Goal: Task Accomplishment & Management: Use online tool/utility

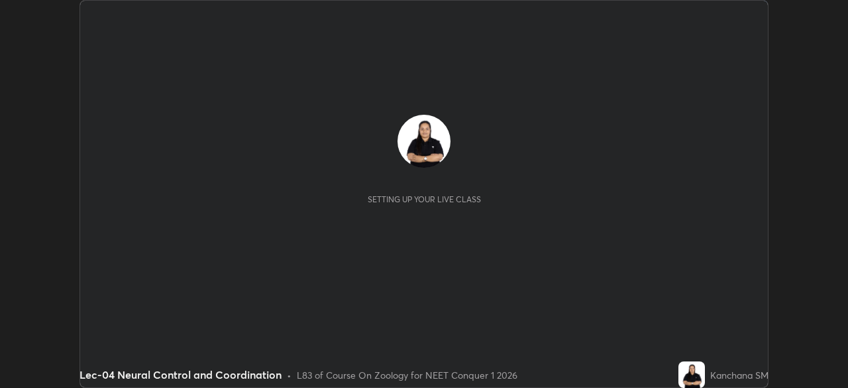
scroll to position [388, 848]
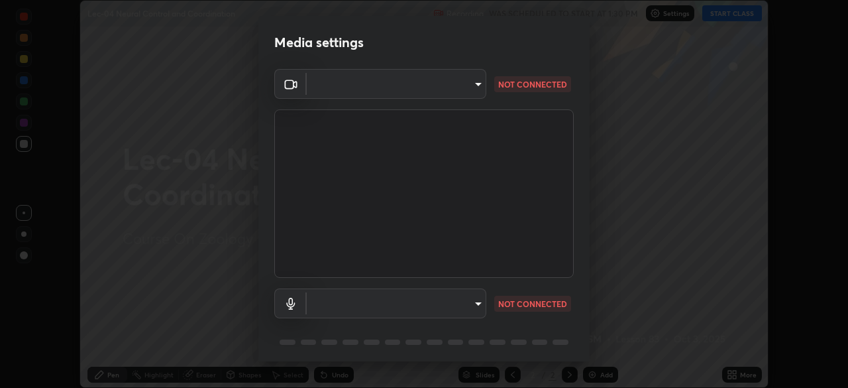
click at [478, 82] on body "Erase all Lec-04 Neural Control and Coordination Recording WAS SCHEDULED TO STA…" at bounding box center [424, 194] width 848 height 388
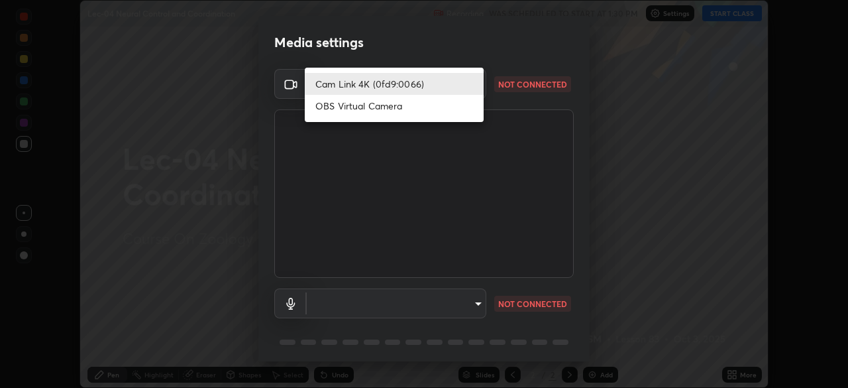
click at [400, 111] on li "OBS Virtual Camera" at bounding box center [394, 106] width 179 height 22
type input "6414d7299c75da62c0189a2591aa099f899c6e459de008f01895aec2d154e1e8"
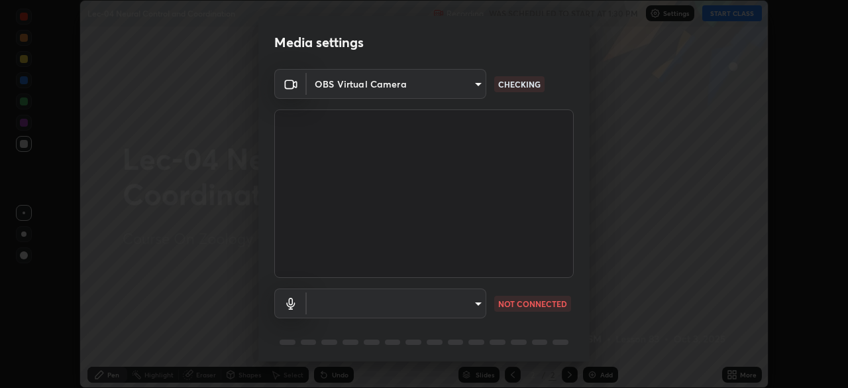
click at [474, 302] on body "Erase all Lec-04 Neural Control and Coordination Recording WAS SCHEDULED TO STA…" at bounding box center [424, 194] width 848 height 388
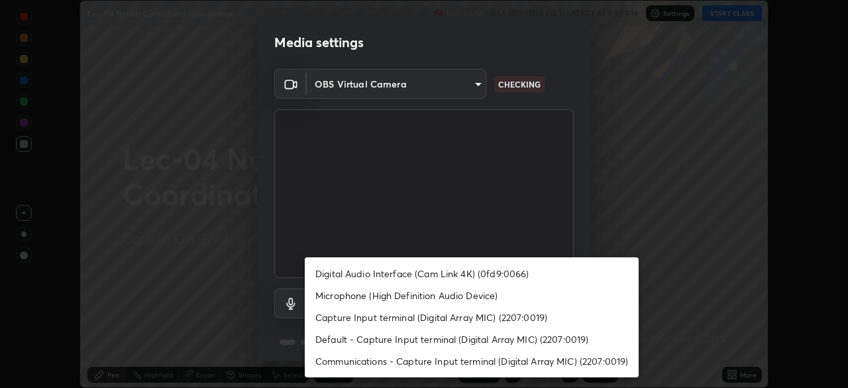
click at [408, 274] on li "Digital Audio Interface (Cam Link 4K) (0fd9:0066)" at bounding box center [472, 273] width 334 height 22
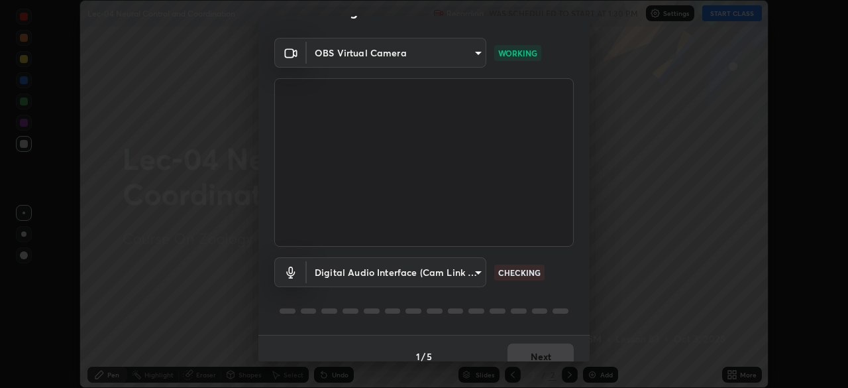
scroll to position [47, 0]
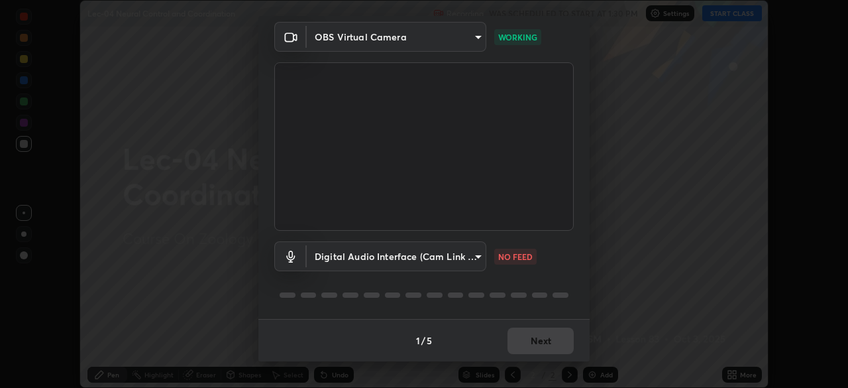
click at [477, 257] on body "Erase all Lec-04 Neural Control and Coordination Recording WAS SCHEDULED TO STA…" at bounding box center [424, 194] width 848 height 388
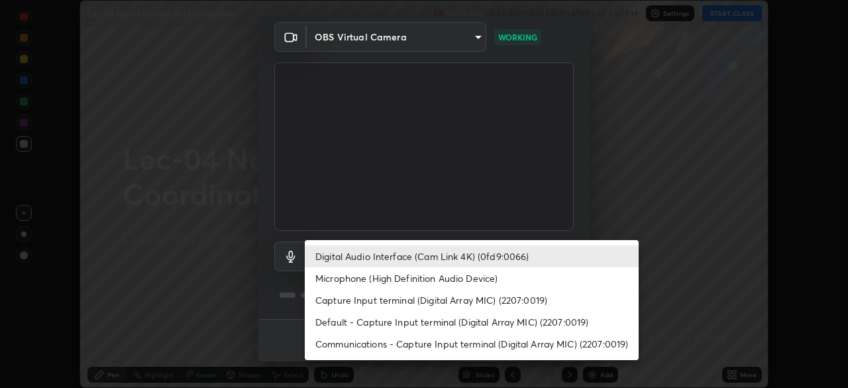
click at [405, 280] on li "Microphone (High Definition Audio Device)" at bounding box center [472, 278] width 334 height 22
type input "ecc2d6deb17c2306e00053314f273eaf3e7479f5e586225b7ac4e6b1836409f4"
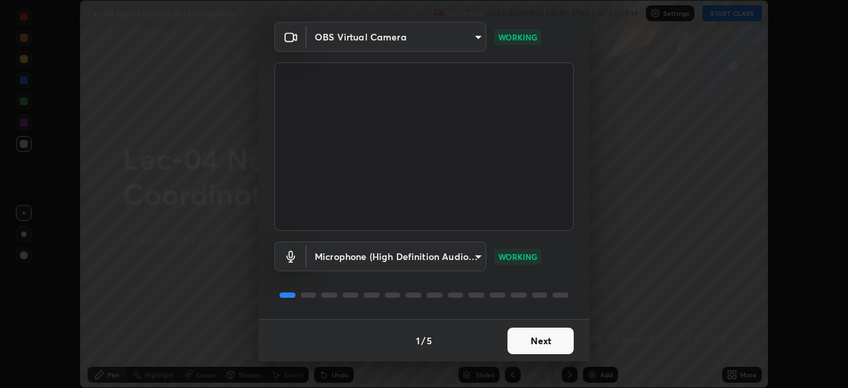
click at [517, 341] on button "Next" at bounding box center [541, 340] width 66 height 27
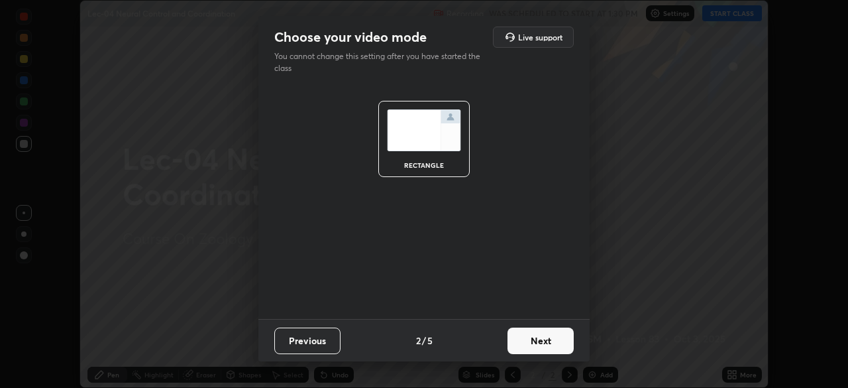
click at [521, 345] on button "Next" at bounding box center [541, 340] width 66 height 27
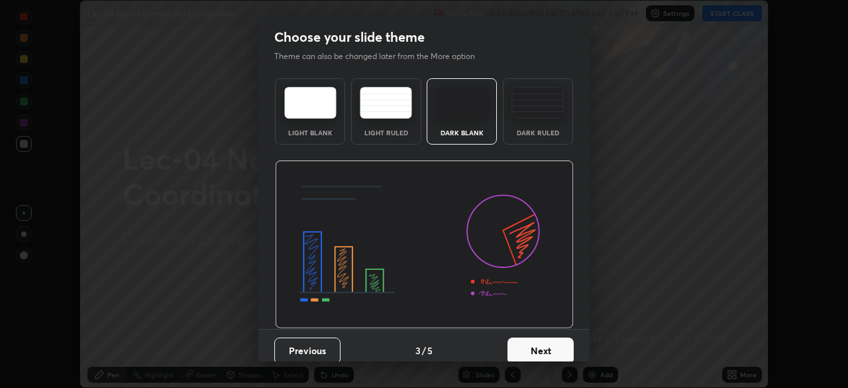
click at [512, 347] on button "Next" at bounding box center [541, 350] width 66 height 27
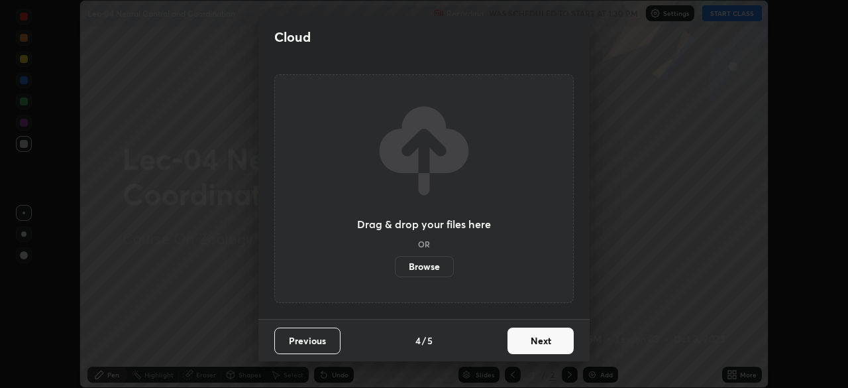
click at [517, 346] on button "Next" at bounding box center [541, 340] width 66 height 27
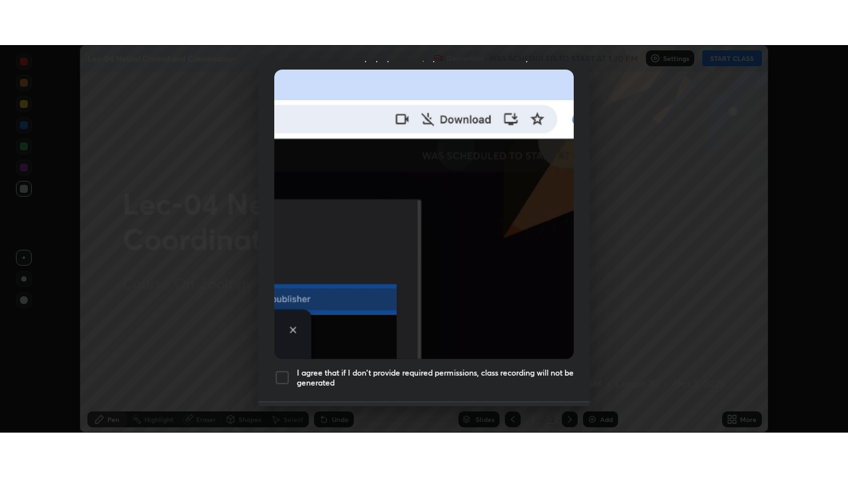
scroll to position [317, 0]
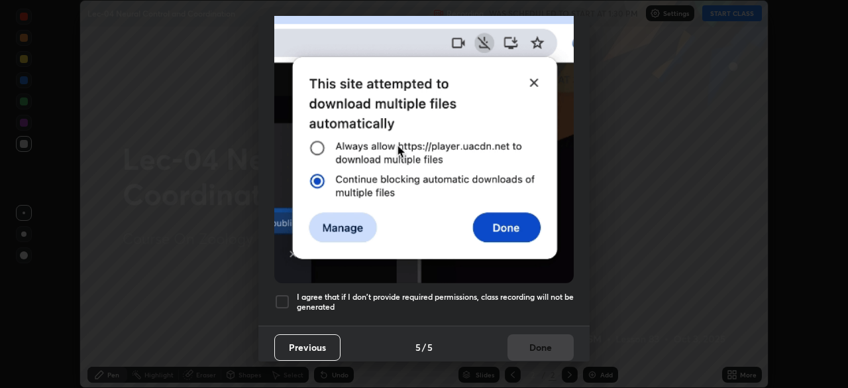
click at [280, 294] on div at bounding box center [282, 302] width 16 height 16
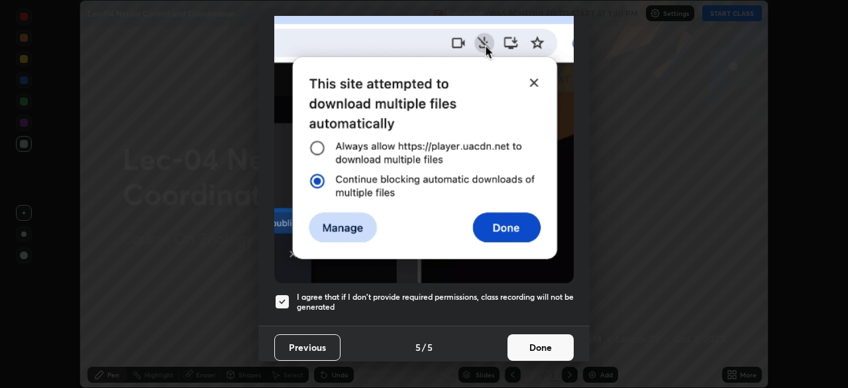
click at [539, 339] on button "Done" at bounding box center [541, 347] width 66 height 27
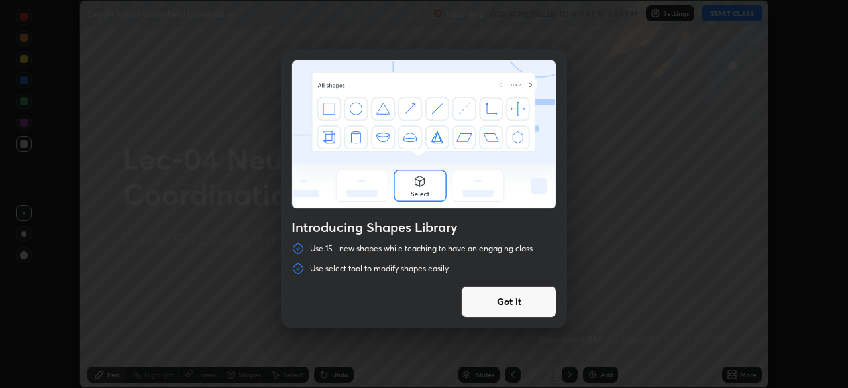
click at [500, 303] on button "Got it" at bounding box center [508, 302] width 95 height 32
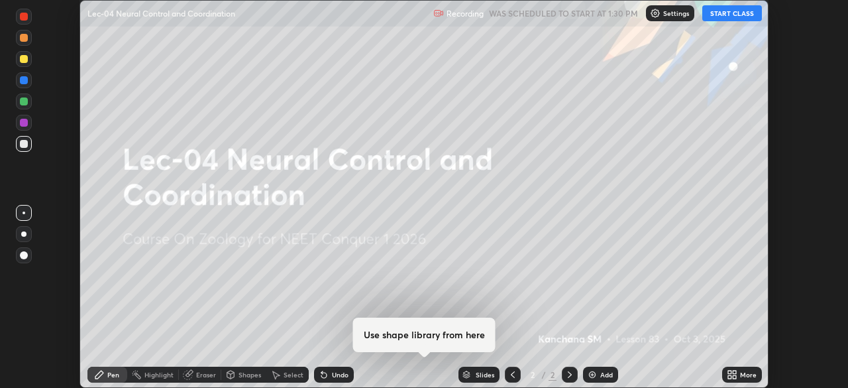
click at [721, 16] on button "START CLASS" at bounding box center [732, 13] width 60 height 16
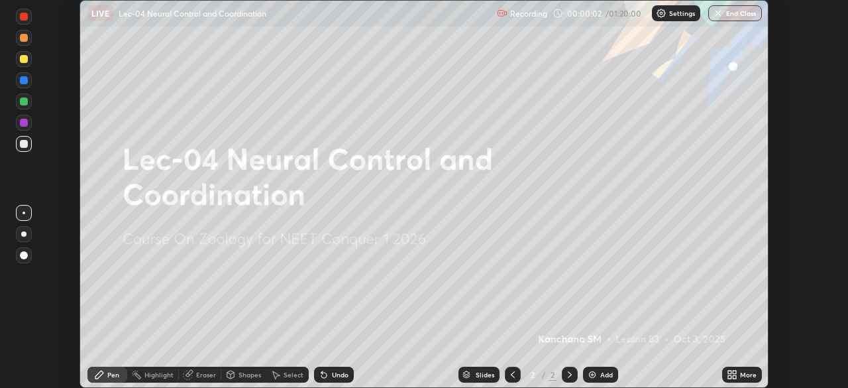
click at [730, 376] on icon at bounding box center [729, 376] width 3 height 3
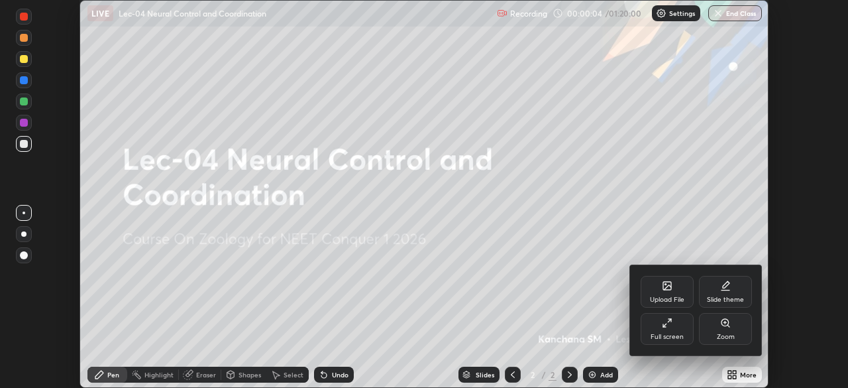
click at [665, 331] on div "Full screen" at bounding box center [667, 329] width 53 height 32
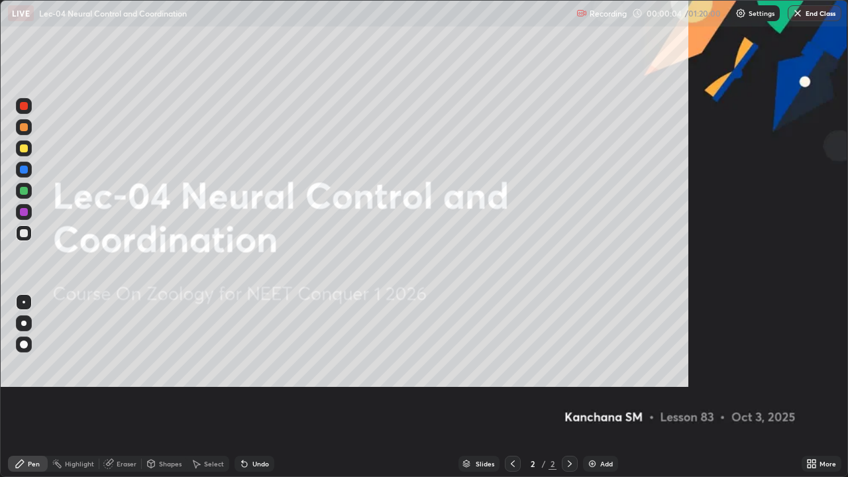
scroll to position [477, 848]
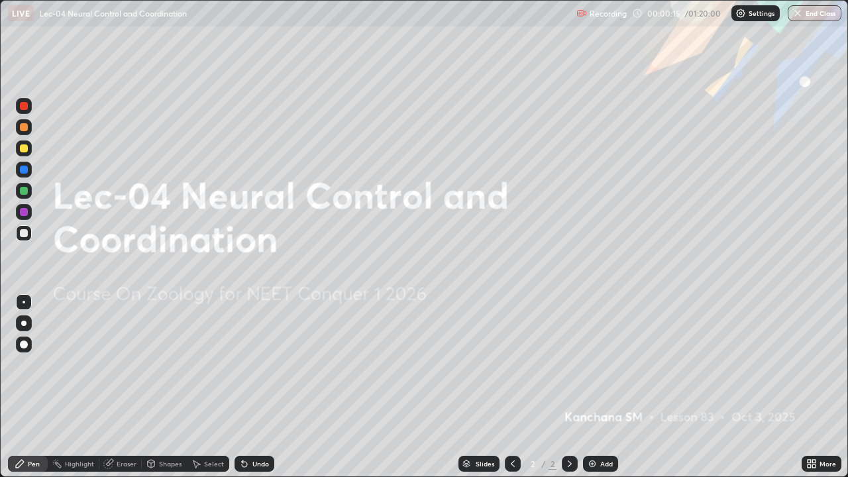
click at [587, 387] on img at bounding box center [592, 464] width 11 height 11
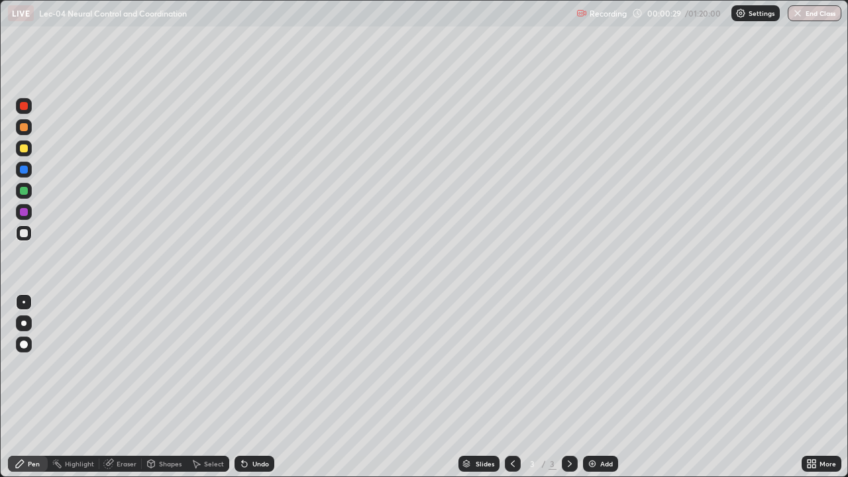
click at [23, 150] on div at bounding box center [24, 148] width 8 height 8
click at [23, 234] on div at bounding box center [24, 233] width 8 height 8
click at [23, 152] on div at bounding box center [24, 148] width 8 height 8
click at [23, 344] on div at bounding box center [24, 345] width 8 height 8
click at [207, 387] on div "Select" at bounding box center [208, 464] width 42 height 16
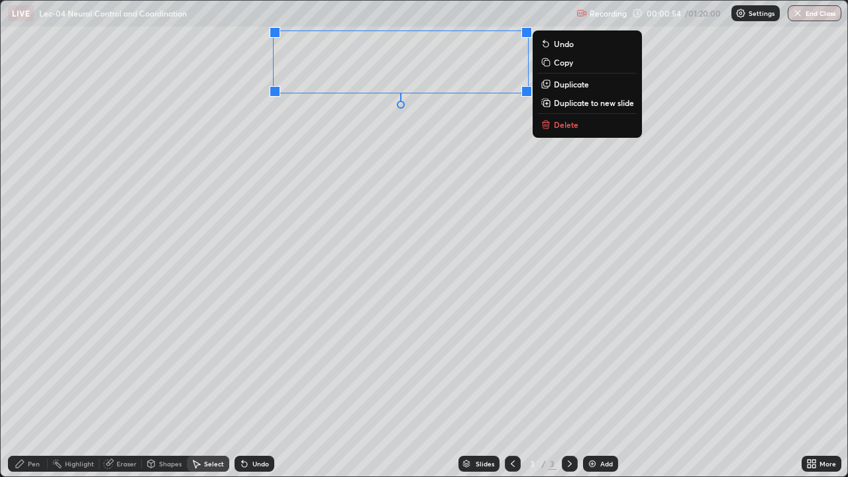
click at [311, 133] on div "0 ° Undo Copy Duplicate Duplicate to new slide Delete" at bounding box center [424, 239] width 847 height 476
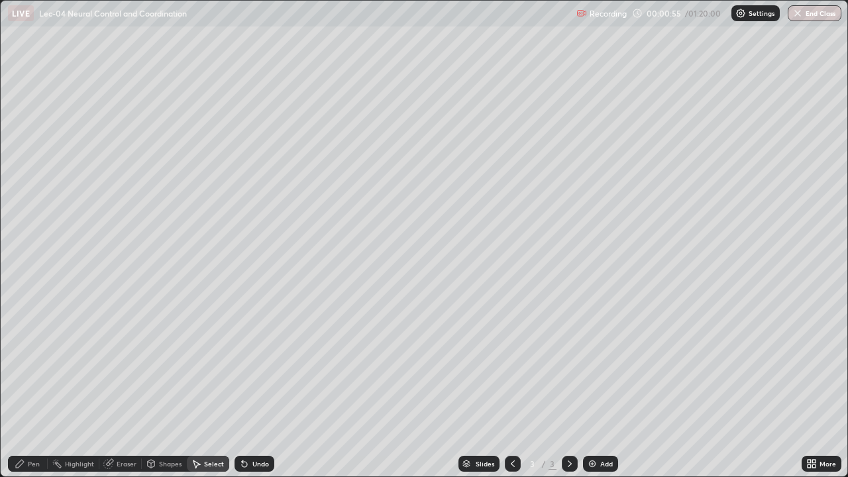
click at [26, 387] on div "Pen" at bounding box center [28, 464] width 40 height 16
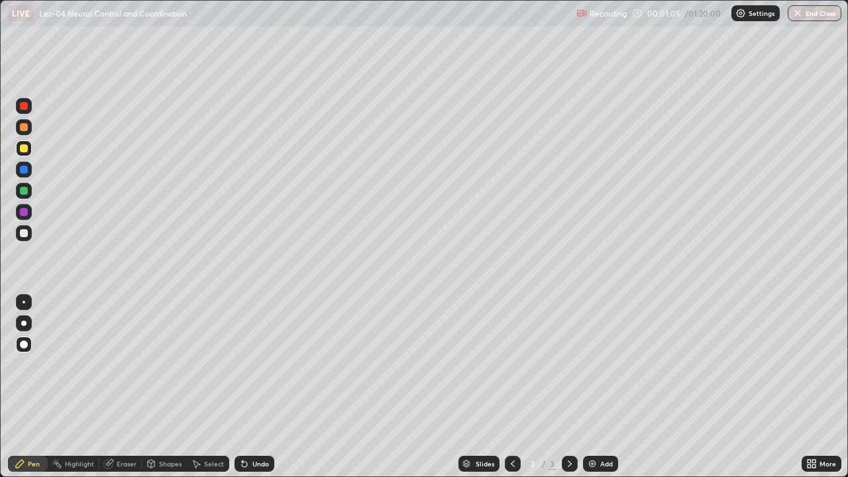
click at [27, 190] on div at bounding box center [24, 191] width 8 height 8
click at [25, 234] on div at bounding box center [24, 233] width 8 height 8
click at [27, 193] on div at bounding box center [24, 191] width 8 height 8
click at [27, 236] on div at bounding box center [24, 233] width 8 height 8
click at [27, 387] on div "Pen" at bounding box center [28, 464] width 40 height 16
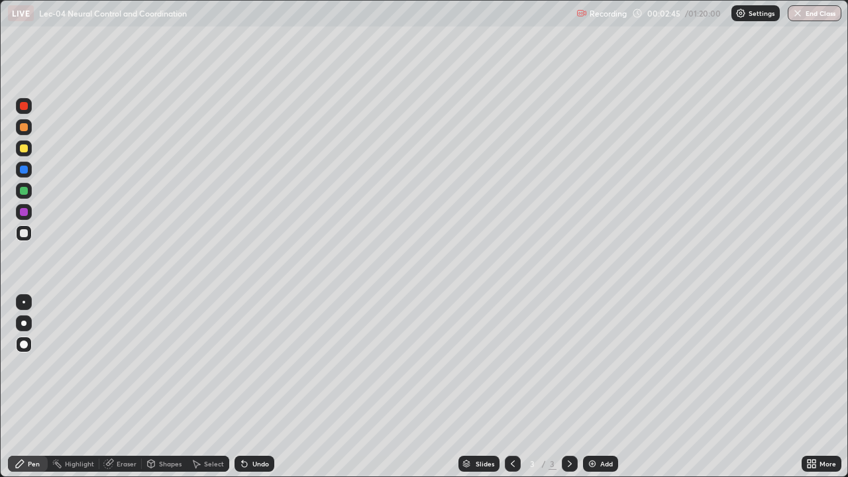
click at [24, 302] on div at bounding box center [24, 302] width 3 height 3
click at [463, 285] on button "Undo" at bounding box center [475, 292] width 38 height 16
click at [111, 387] on icon at bounding box center [108, 464] width 9 height 9
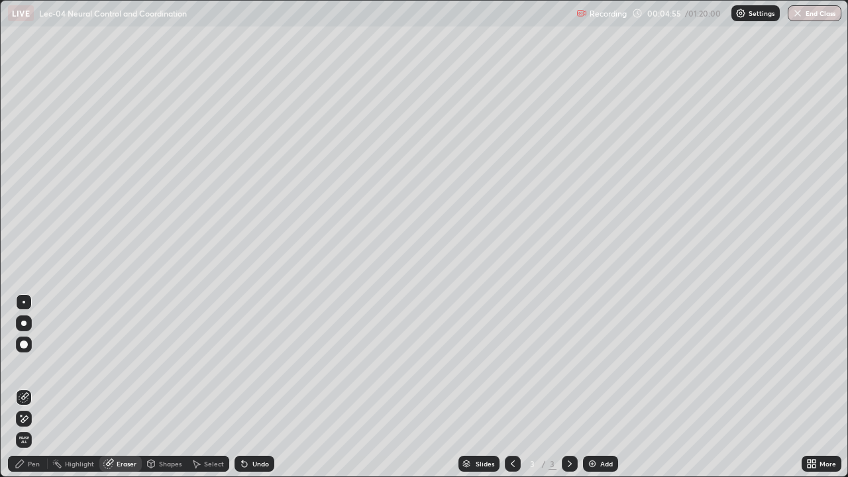
click at [21, 387] on icon at bounding box center [20, 464] width 11 height 11
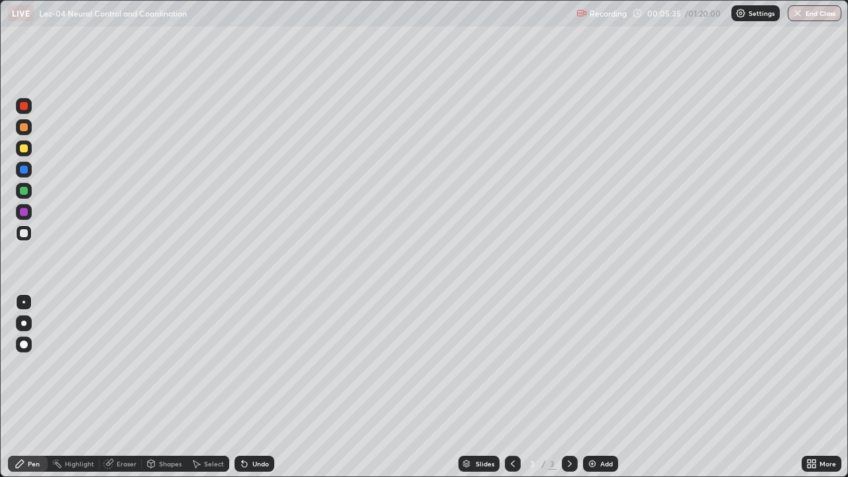
click at [197, 387] on icon at bounding box center [196, 464] width 11 height 11
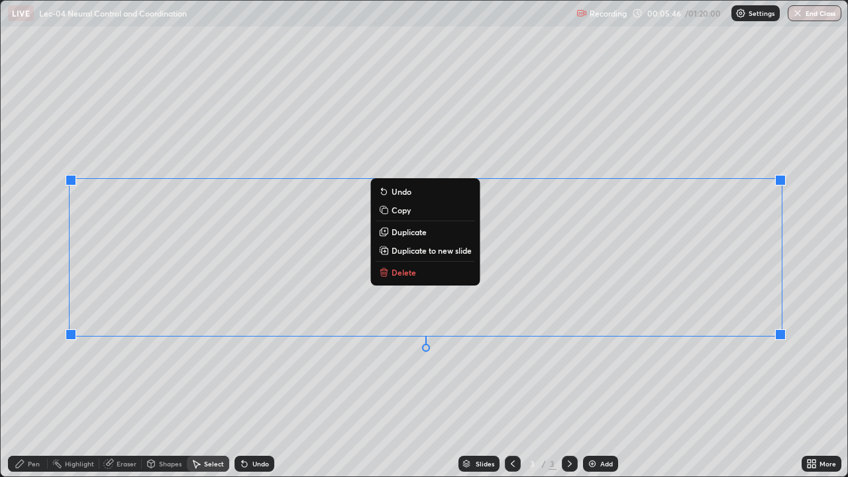
click at [511, 387] on div "0 ° Undo Copy Duplicate Duplicate to new slide Delete" at bounding box center [424, 239] width 847 height 476
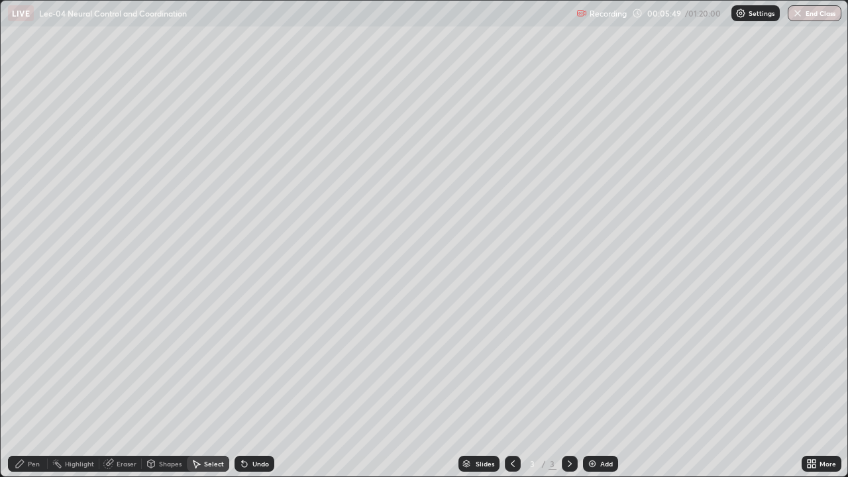
click at [33, 387] on div "Pen" at bounding box center [34, 464] width 12 height 7
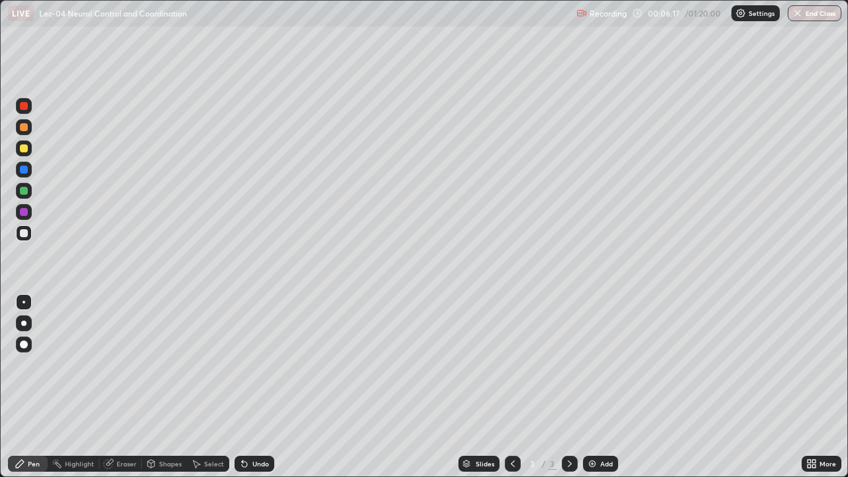
click at [213, 387] on div "Select" at bounding box center [214, 464] width 20 height 7
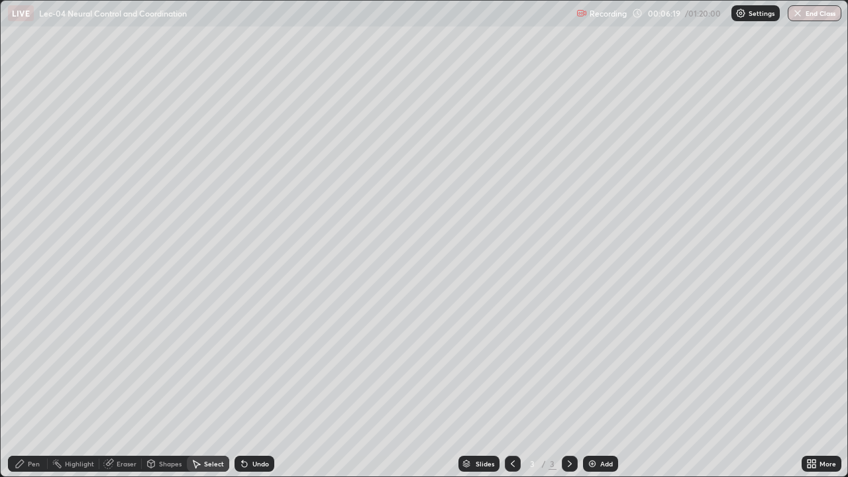
click at [113, 387] on icon at bounding box center [108, 464] width 11 height 11
click at [30, 387] on div "Pen" at bounding box center [28, 464] width 40 height 16
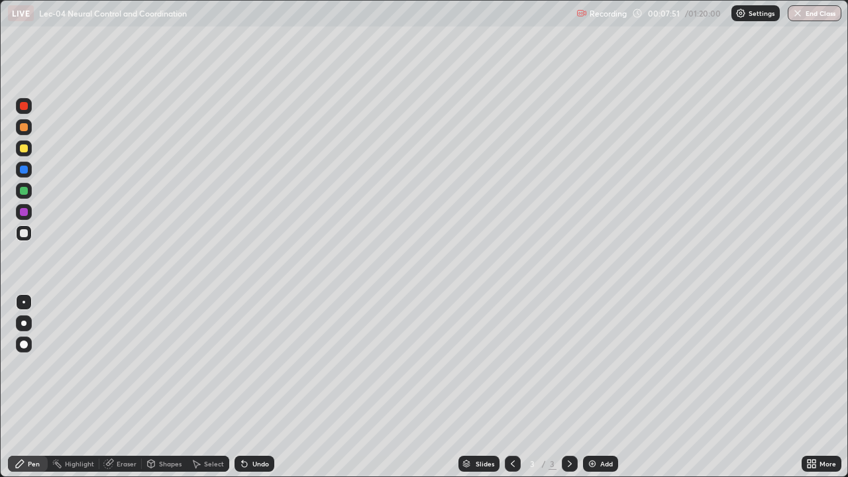
click at [592, 387] on img at bounding box center [592, 464] width 11 height 11
click at [27, 147] on div at bounding box center [24, 148] width 8 height 8
click at [24, 323] on div at bounding box center [23, 323] width 5 height 5
click at [116, 387] on div "Eraser" at bounding box center [120, 464] width 42 height 16
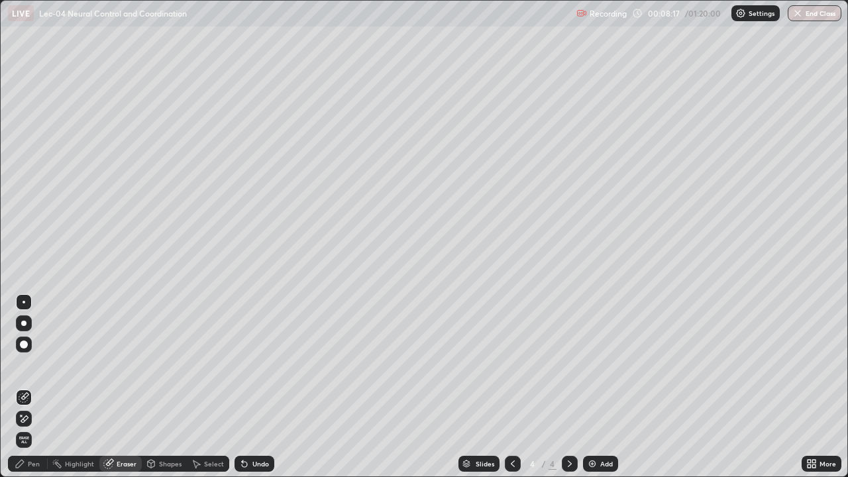
click at [30, 387] on div "Pen" at bounding box center [34, 464] width 12 height 7
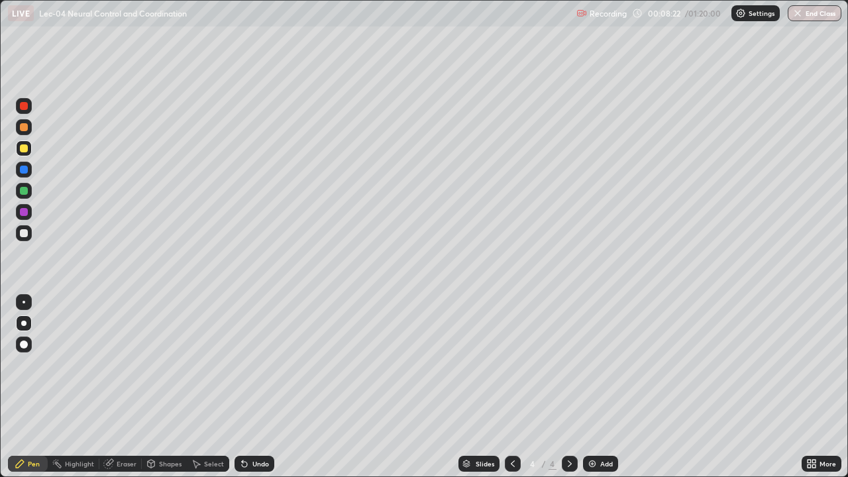
click at [119, 387] on div "Eraser" at bounding box center [127, 464] width 20 height 7
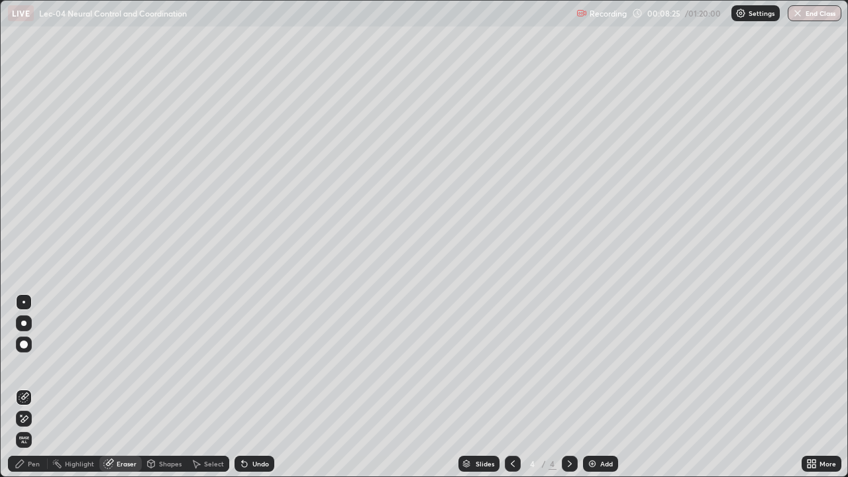
click at [28, 387] on div "Pen" at bounding box center [34, 464] width 12 height 7
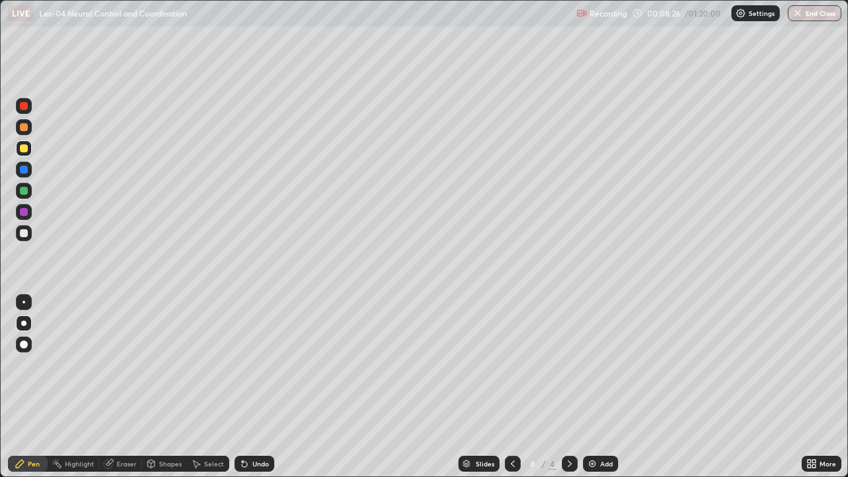
click at [24, 213] on div at bounding box center [24, 212] width 8 height 8
click at [25, 148] on div at bounding box center [24, 148] width 8 height 8
click at [22, 235] on div at bounding box center [24, 233] width 8 height 8
click at [24, 128] on div at bounding box center [24, 127] width 8 height 8
click at [24, 149] on div at bounding box center [24, 148] width 8 height 8
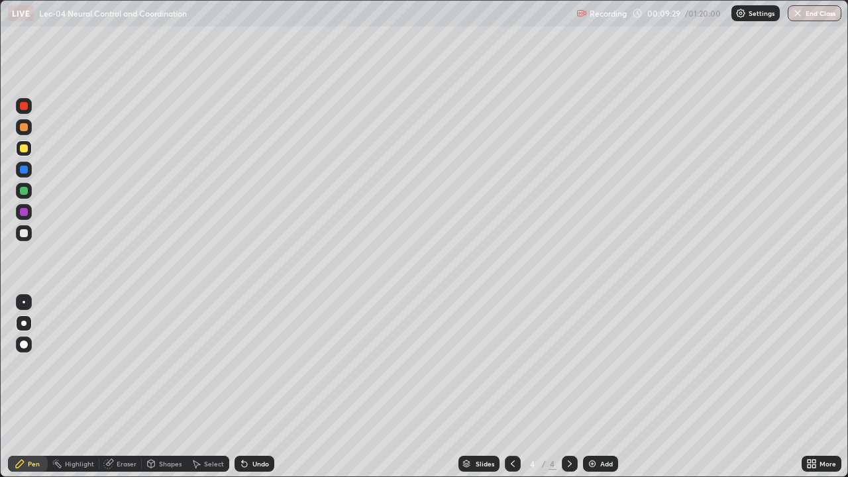
click at [30, 236] on div at bounding box center [24, 233] width 16 height 16
click at [27, 131] on div at bounding box center [24, 127] width 16 height 16
click at [205, 387] on div "Select" at bounding box center [208, 464] width 42 height 16
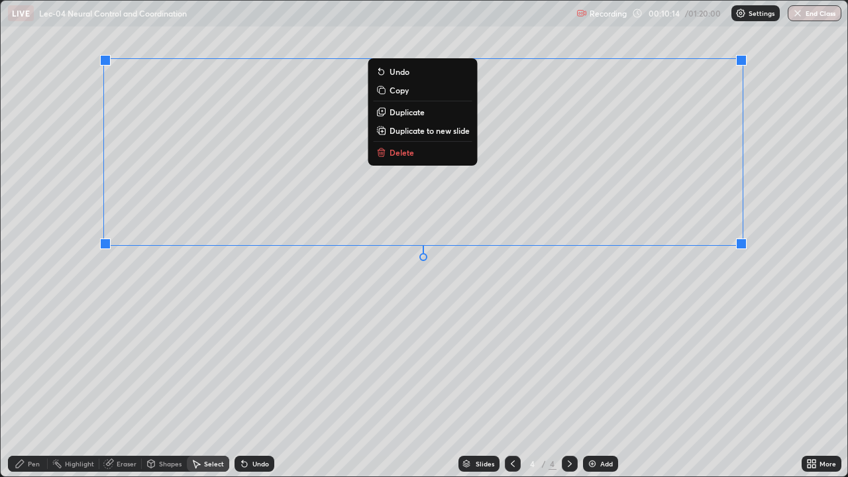
click at [439, 296] on div "0 ° Undo Copy Duplicate Duplicate to new slide Delete" at bounding box center [424, 239] width 847 height 476
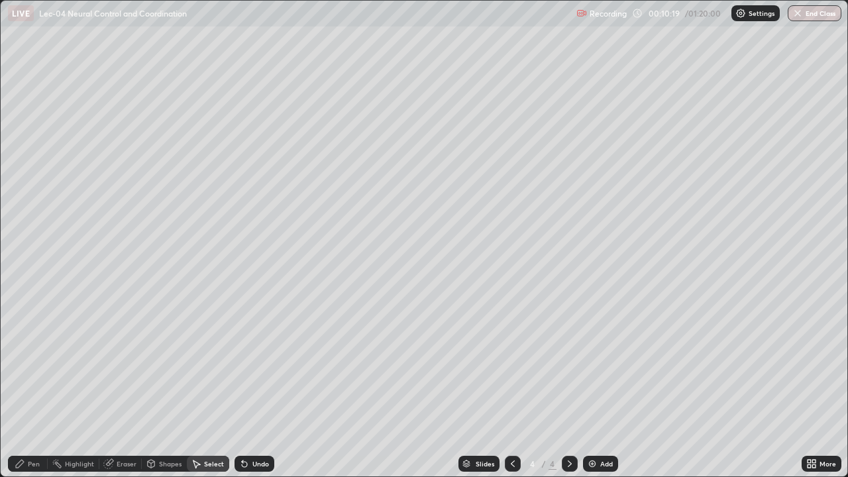
click at [28, 387] on div "Pen" at bounding box center [28, 464] width 40 height 16
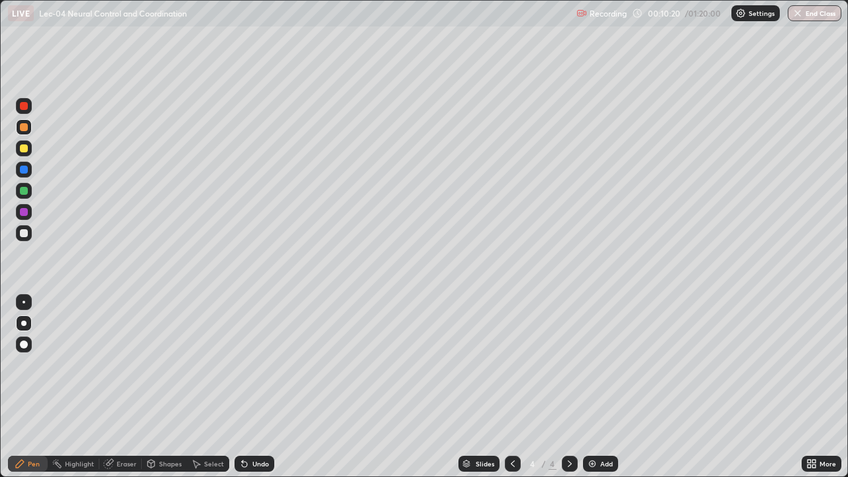
click at [24, 234] on div at bounding box center [24, 233] width 8 height 8
click at [209, 387] on div "Select" at bounding box center [214, 464] width 20 height 7
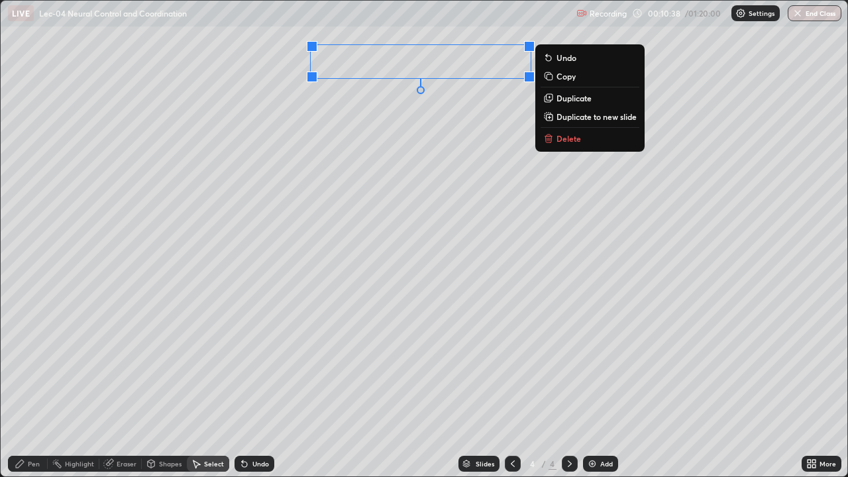
click at [292, 311] on div "0 ° Undo Copy Duplicate Duplicate to new slide Delete" at bounding box center [424, 239] width 847 height 476
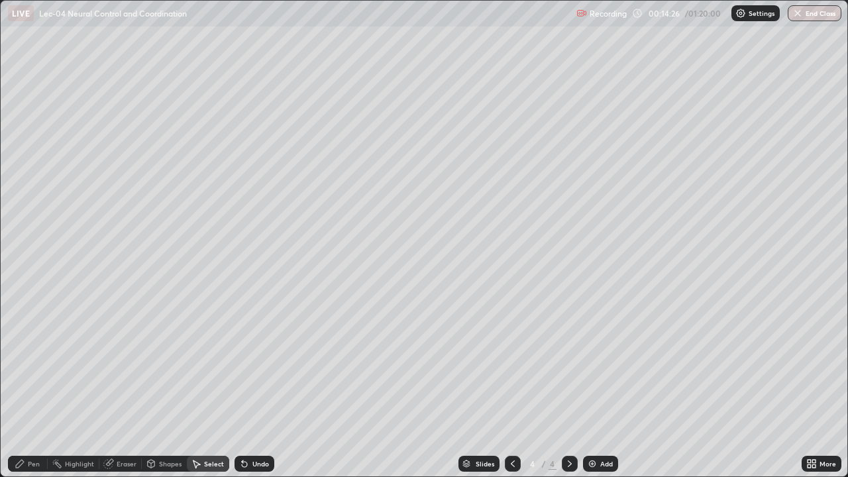
click at [35, 387] on div "Pen" at bounding box center [28, 464] width 40 height 16
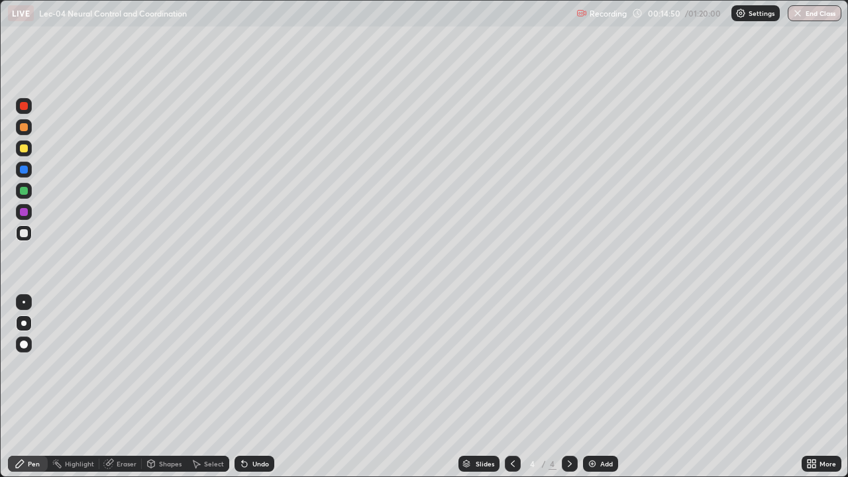
click at [80, 387] on div "Highlight" at bounding box center [74, 464] width 52 height 16
click at [37, 387] on div "Pen" at bounding box center [34, 464] width 12 height 7
click at [28, 387] on div at bounding box center [23, 371] width 21 height 159
click at [58, 387] on circle at bounding box center [57, 460] width 1 height 1
click at [584, 387] on div "Add" at bounding box center [600, 464] width 35 height 16
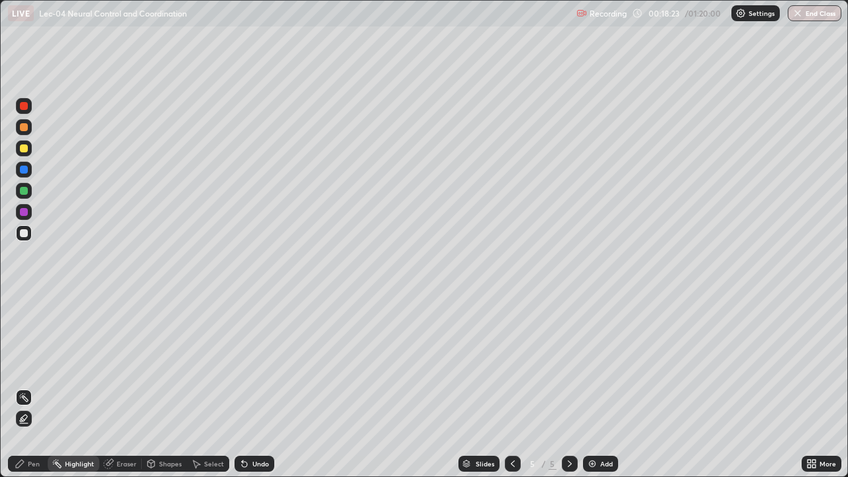
click at [32, 387] on div "Pen" at bounding box center [34, 464] width 12 height 7
click at [258, 387] on div "Undo" at bounding box center [255, 464] width 40 height 16
click at [260, 387] on div "Undo" at bounding box center [260, 464] width 17 height 7
click at [41, 387] on div "Pen" at bounding box center [28, 464] width 40 height 16
click at [588, 387] on img at bounding box center [592, 464] width 11 height 11
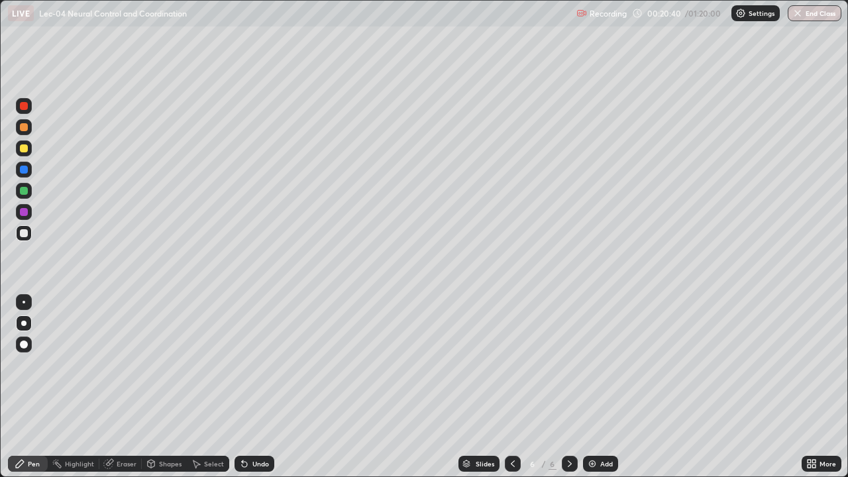
click at [23, 148] on div at bounding box center [24, 148] width 8 height 8
click at [192, 387] on icon at bounding box center [196, 464] width 11 height 11
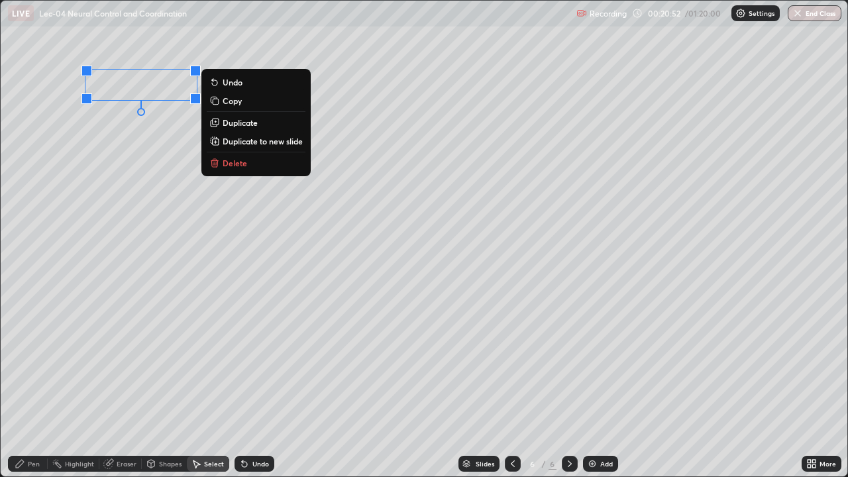
click at [111, 138] on div "0 ° Undo Copy Duplicate Duplicate to new slide Delete" at bounding box center [424, 239] width 847 height 476
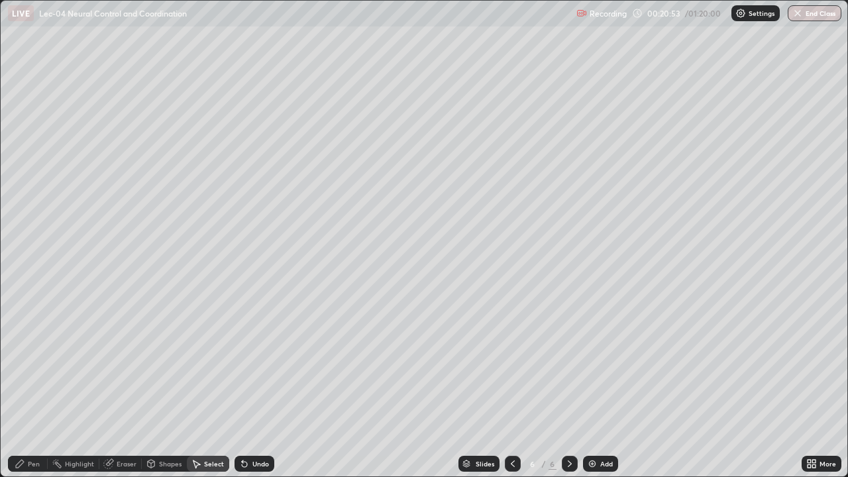
click at [27, 387] on div "Pen" at bounding box center [28, 464] width 40 height 16
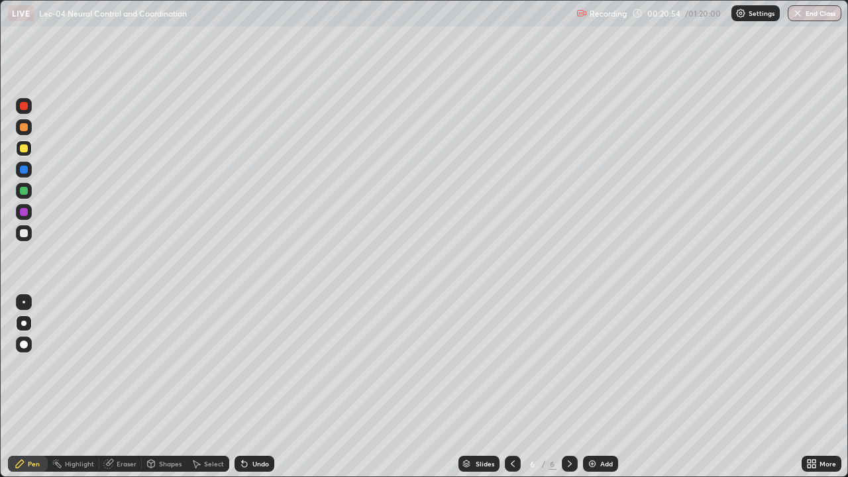
click at [23, 231] on div at bounding box center [24, 233] width 8 height 8
click at [594, 387] on img at bounding box center [592, 464] width 11 height 11
click at [209, 387] on div "Select" at bounding box center [214, 464] width 20 height 7
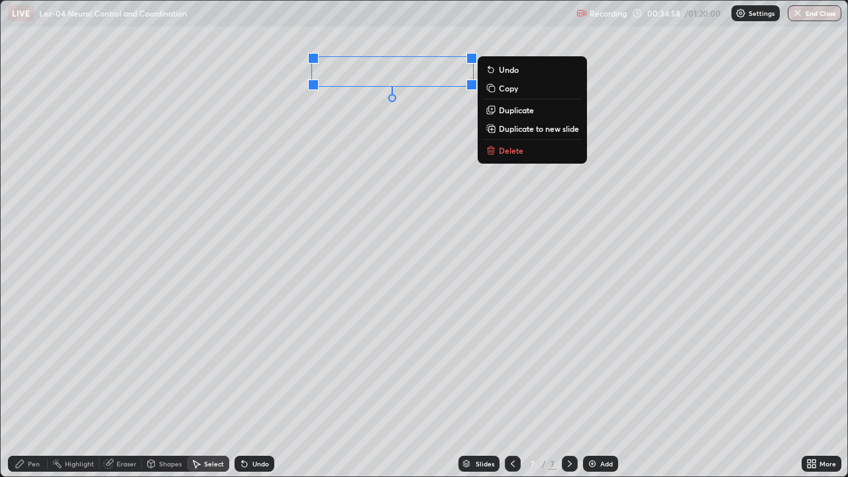
click at [313, 139] on div "0 ° Undo Copy Duplicate Duplicate to new slide Delete" at bounding box center [424, 239] width 847 height 476
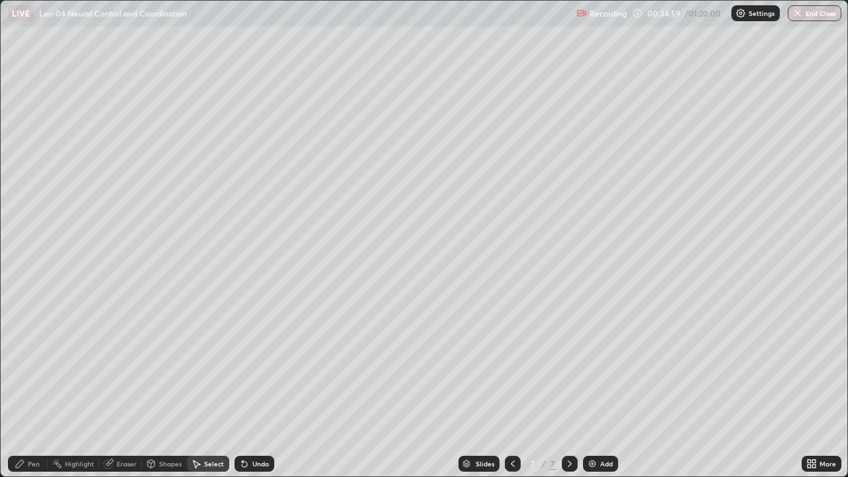
click at [34, 387] on div "Pen" at bounding box center [28, 464] width 40 height 16
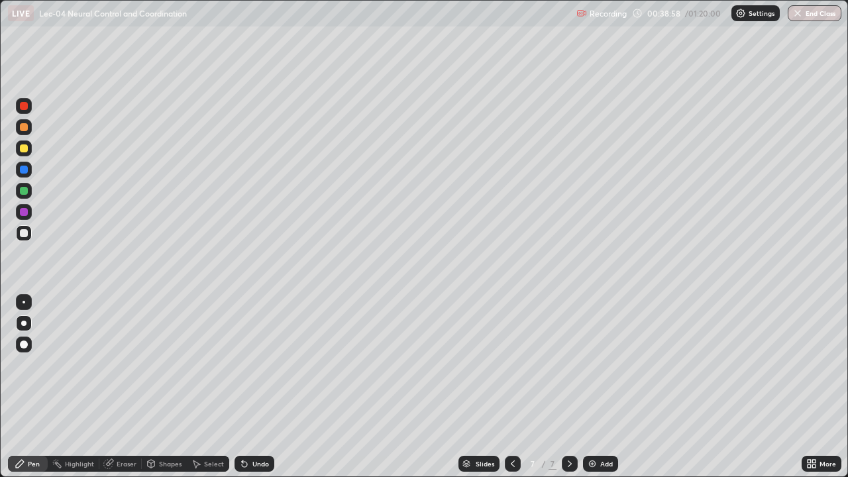
click at [541, 387] on div "7 / 7" at bounding box center [541, 464] width 30 height 12
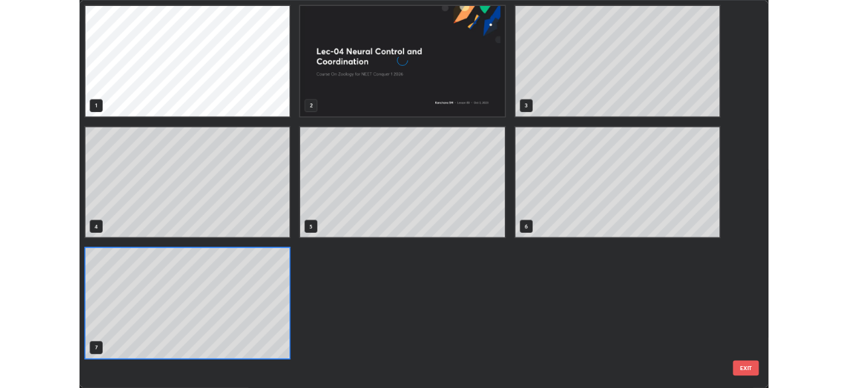
scroll to position [472, 840]
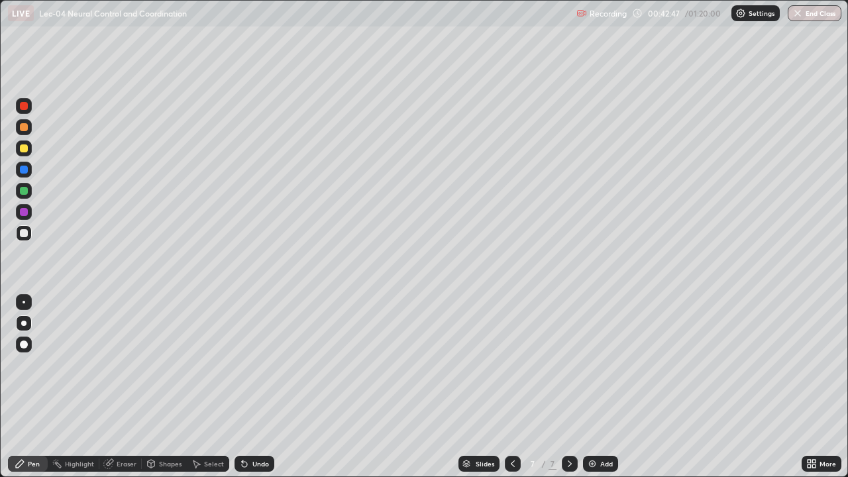
click at [0, 387] on div "Pen Highlight Eraser Shapes Select Undo Slides 7 / 7 Add More" at bounding box center [424, 464] width 848 height 27
click at [8, 387] on div "Pen" at bounding box center [28, 464] width 40 height 16
click at [592, 387] on img at bounding box center [592, 464] width 11 height 11
click at [204, 387] on div "Select" at bounding box center [214, 464] width 20 height 7
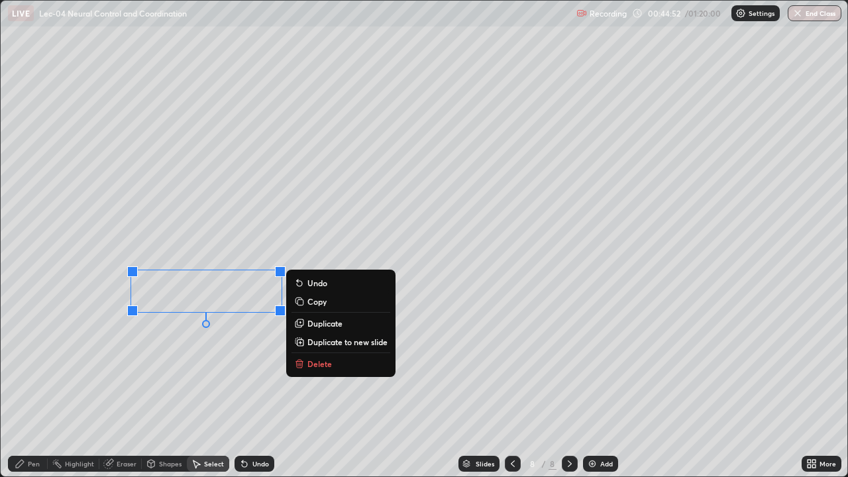
click at [319, 369] on button "Delete" at bounding box center [341, 364] width 99 height 16
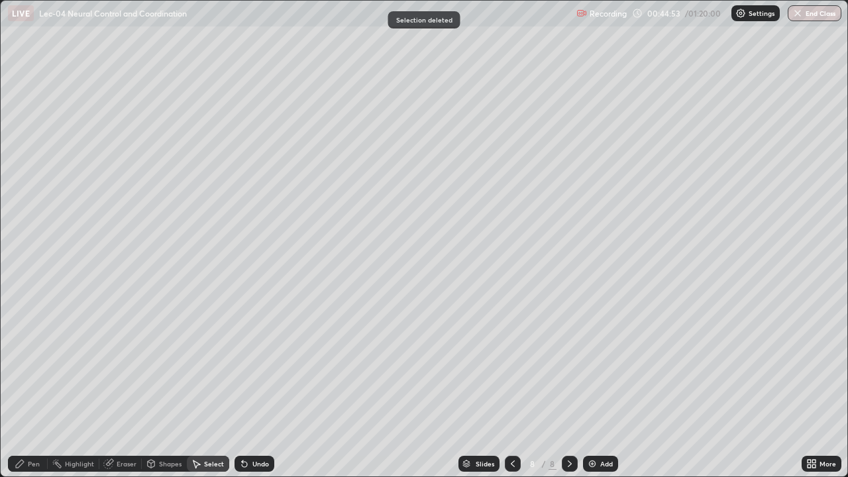
click at [31, 387] on div "Pen" at bounding box center [34, 464] width 12 height 7
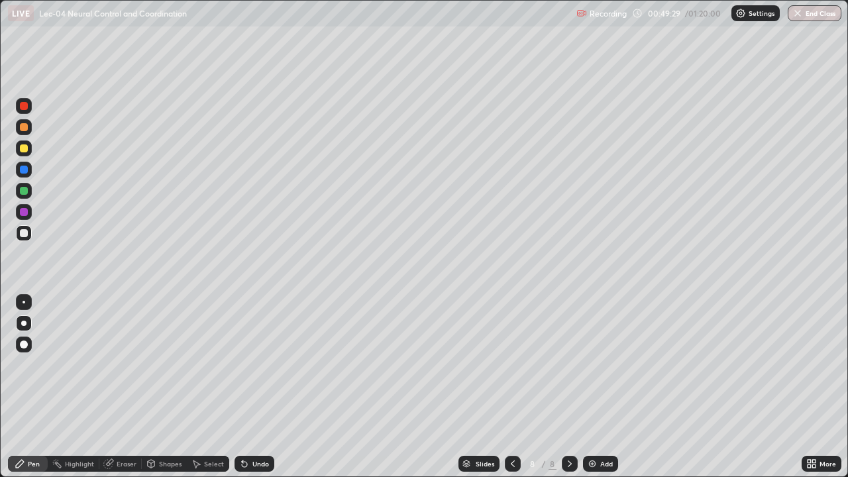
click at [594, 387] on img at bounding box center [592, 464] width 11 height 11
click at [809, 387] on icon at bounding box center [809, 466] width 3 height 3
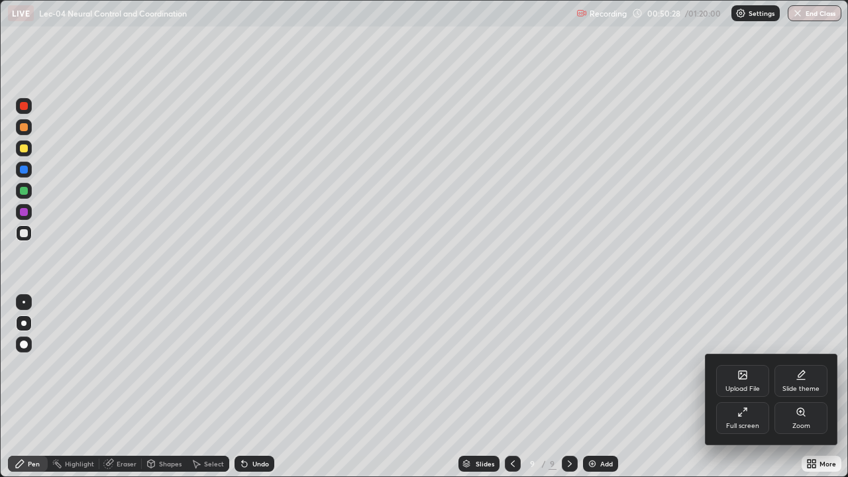
click at [748, 387] on div "Full screen" at bounding box center [742, 418] width 53 height 32
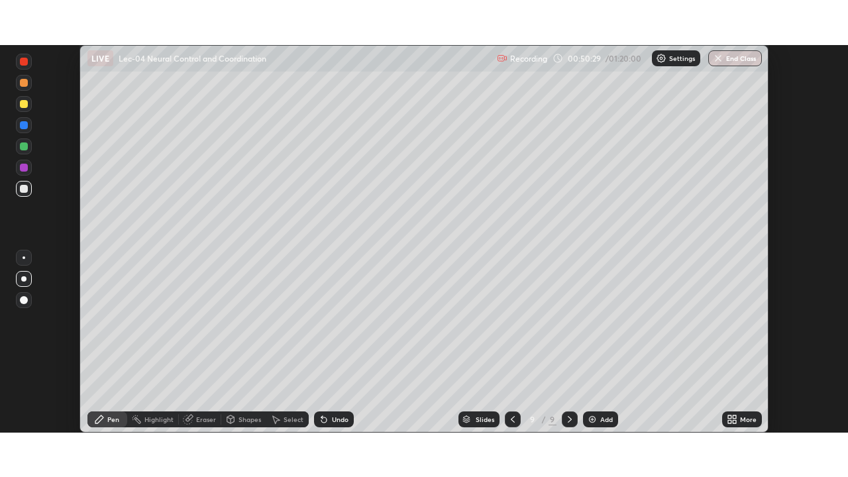
scroll to position [65877, 65416]
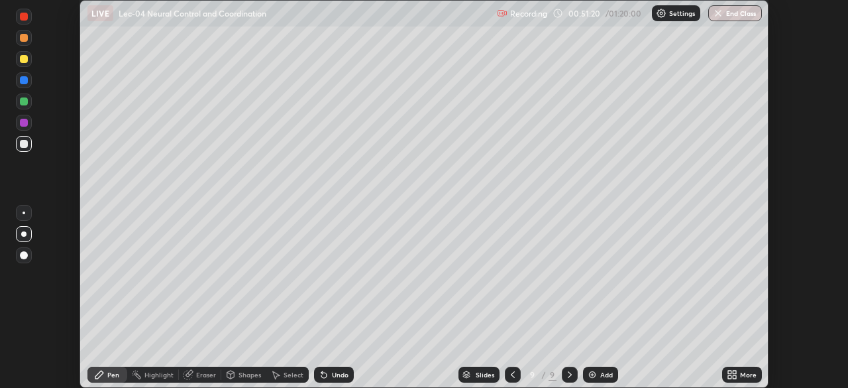
click at [730, 374] on icon at bounding box center [732, 374] width 11 height 11
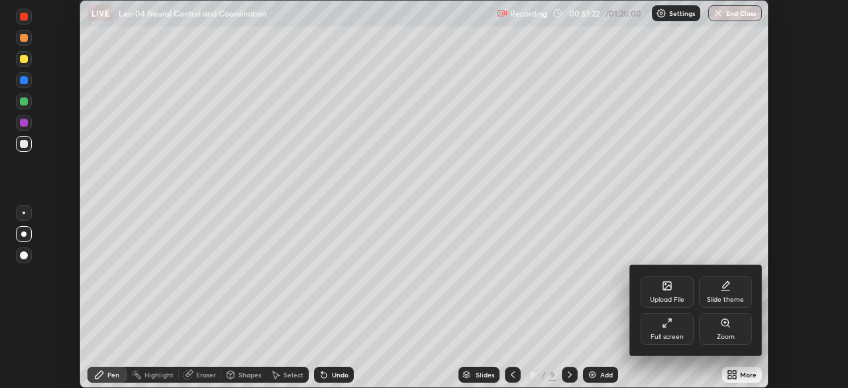
click at [675, 298] on div "Upload File" at bounding box center [667, 299] width 34 height 7
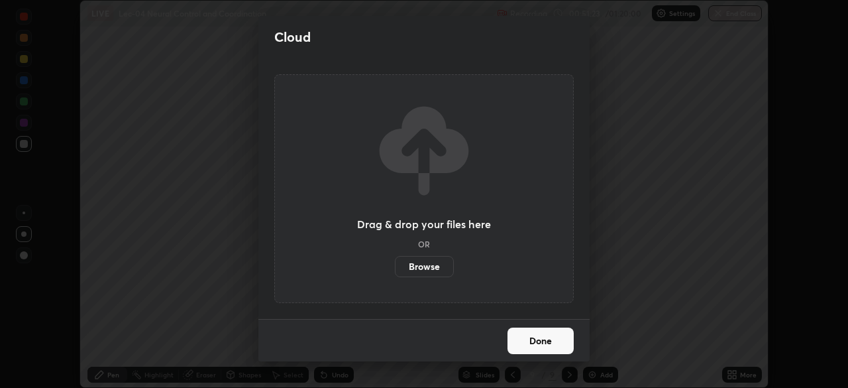
click at [417, 267] on label "Browse" at bounding box center [424, 266] width 59 height 21
click at [395, 267] on input "Browse" at bounding box center [395, 266] width 0 height 21
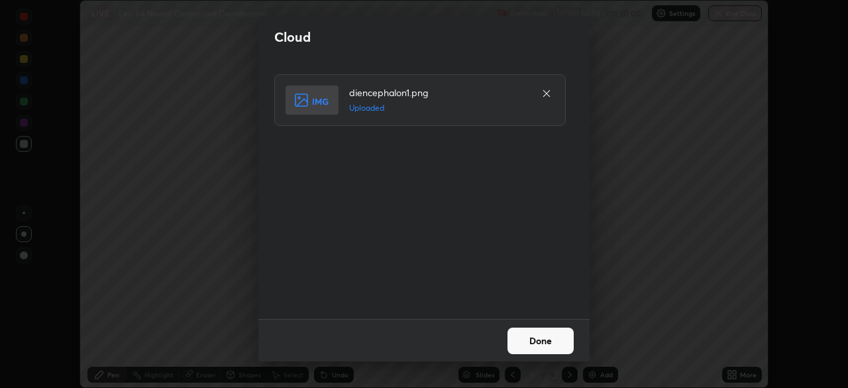
click at [541, 339] on button "Done" at bounding box center [541, 340] width 66 height 27
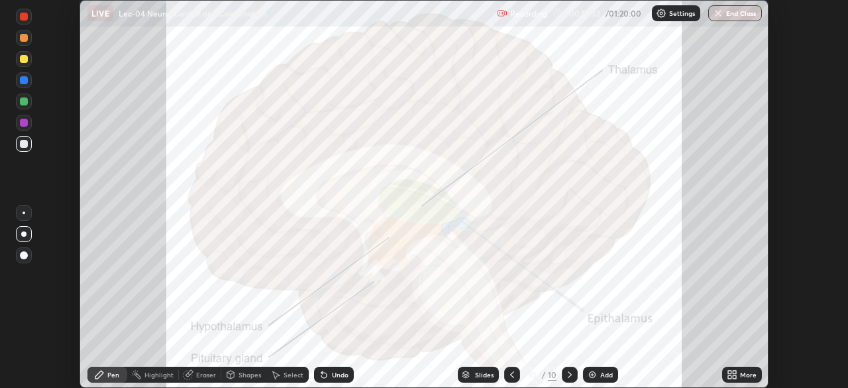
click at [733, 370] on icon at bounding box center [734, 371] width 3 height 3
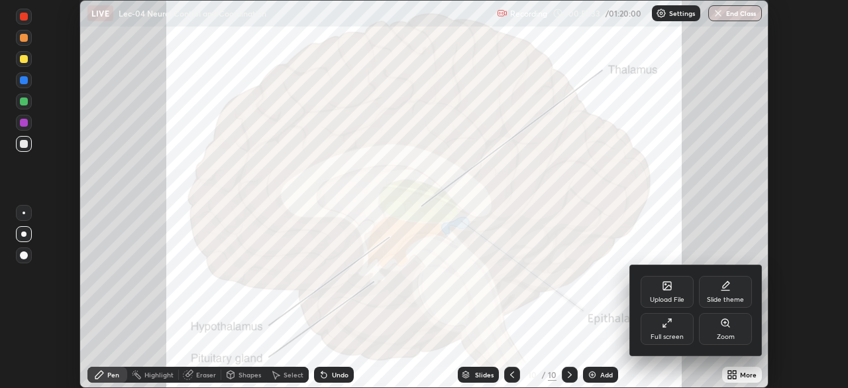
click at [681, 334] on div "Full screen" at bounding box center [667, 336] width 33 height 7
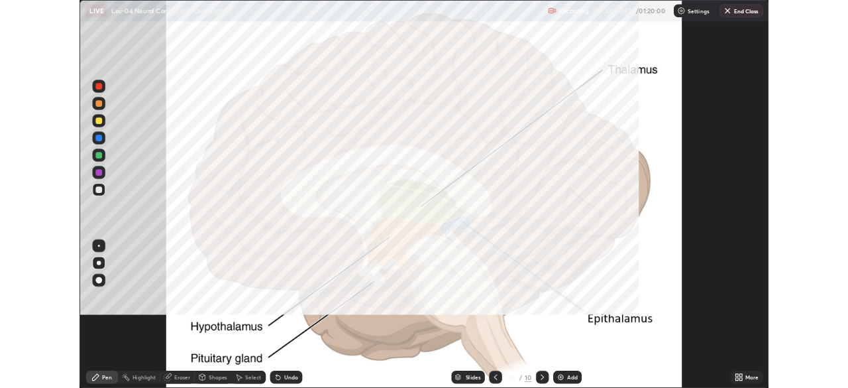
scroll to position [477, 848]
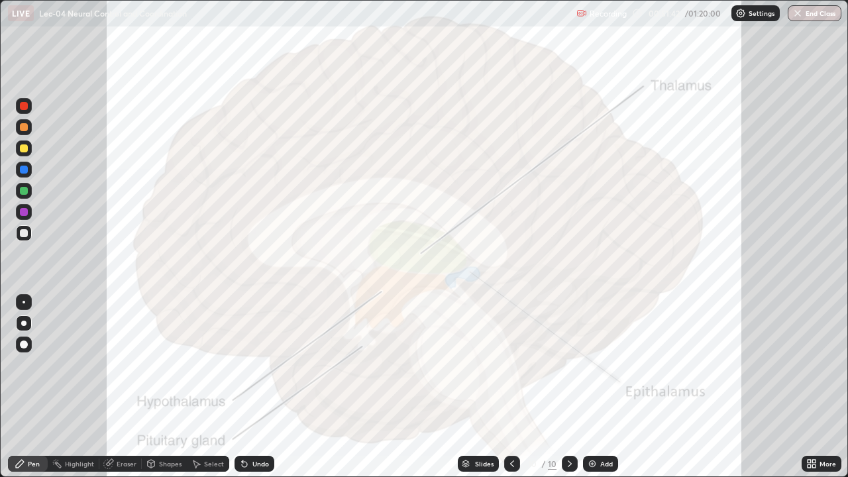
click at [25, 108] on div at bounding box center [24, 106] width 8 height 8
click at [23, 233] on div at bounding box center [24, 233] width 8 height 8
click at [0, 387] on div "Setting up your live class" at bounding box center [424, 238] width 848 height 477
click at [25, 192] on div at bounding box center [24, 191] width 8 height 8
click at [506, 387] on div at bounding box center [512, 464] width 16 height 16
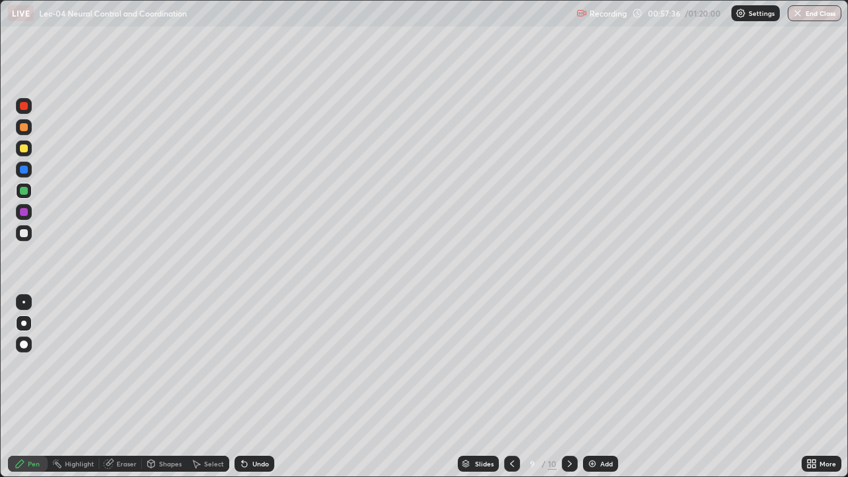
click at [25, 234] on div at bounding box center [24, 233] width 8 height 8
click at [404, 387] on div "Slides 9 / 10 Add" at bounding box center [537, 464] width 527 height 27
click at [248, 387] on icon at bounding box center [244, 464] width 11 height 11
click at [247, 387] on icon at bounding box center [244, 464] width 11 height 11
click at [248, 387] on div "Undo" at bounding box center [255, 464] width 40 height 16
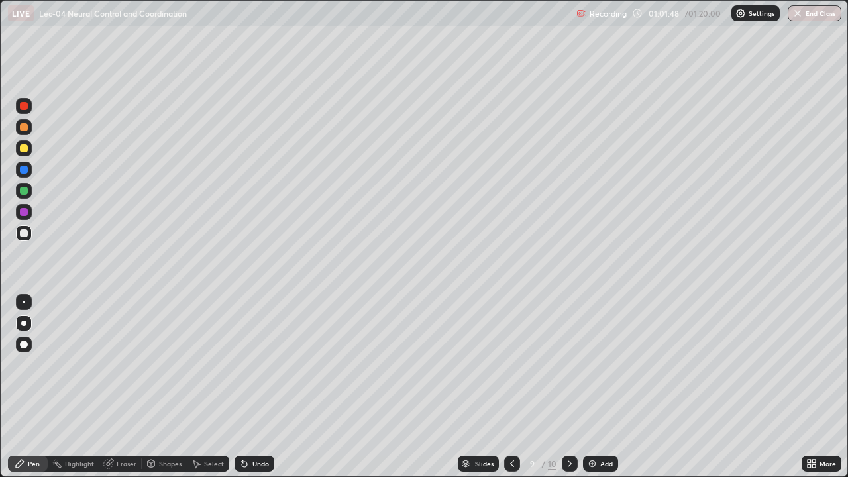
click at [563, 387] on div at bounding box center [570, 464] width 16 height 16
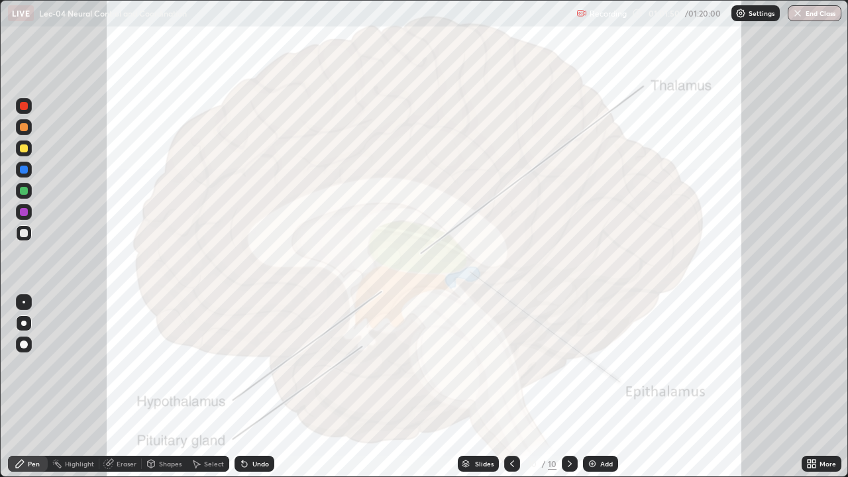
click at [588, 387] on img at bounding box center [592, 464] width 11 height 11
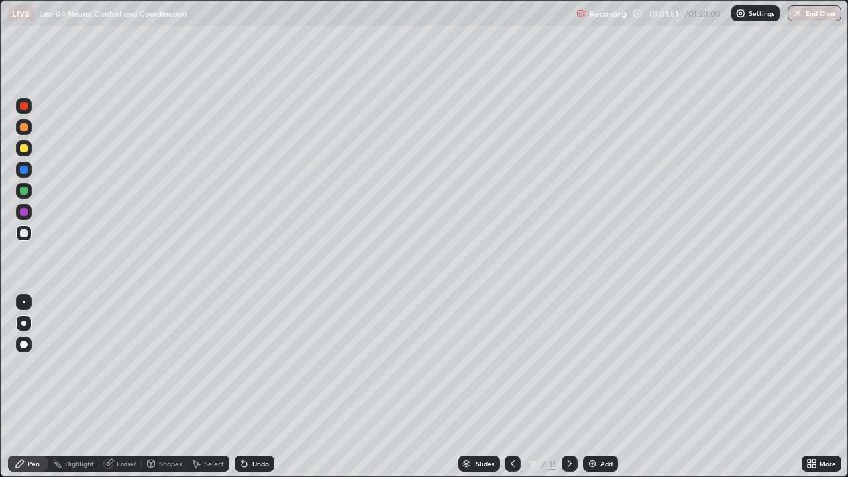
click at [24, 149] on div at bounding box center [24, 148] width 8 height 8
click at [24, 234] on div at bounding box center [24, 233] width 8 height 8
click at [24, 323] on div at bounding box center [23, 323] width 5 height 5
click at [81, 387] on div "Highlight" at bounding box center [79, 464] width 29 height 7
click at [114, 387] on div "Eraser" at bounding box center [120, 464] width 42 height 16
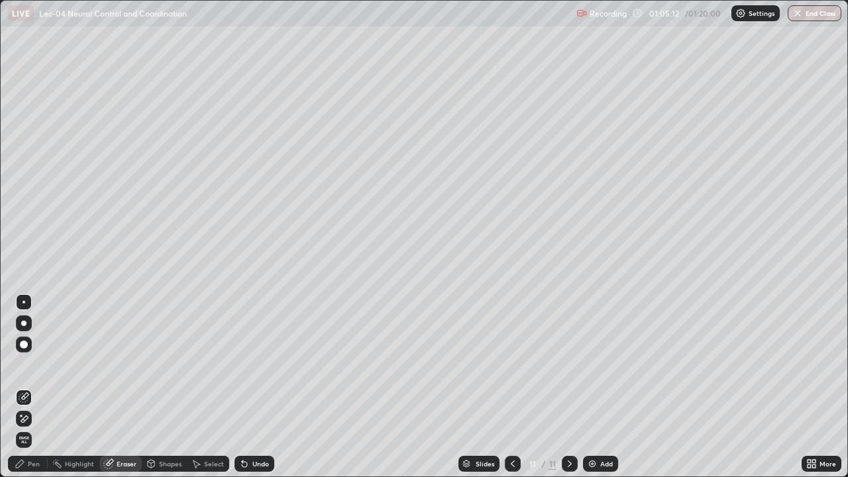
click at [32, 387] on div "Pen" at bounding box center [34, 464] width 12 height 7
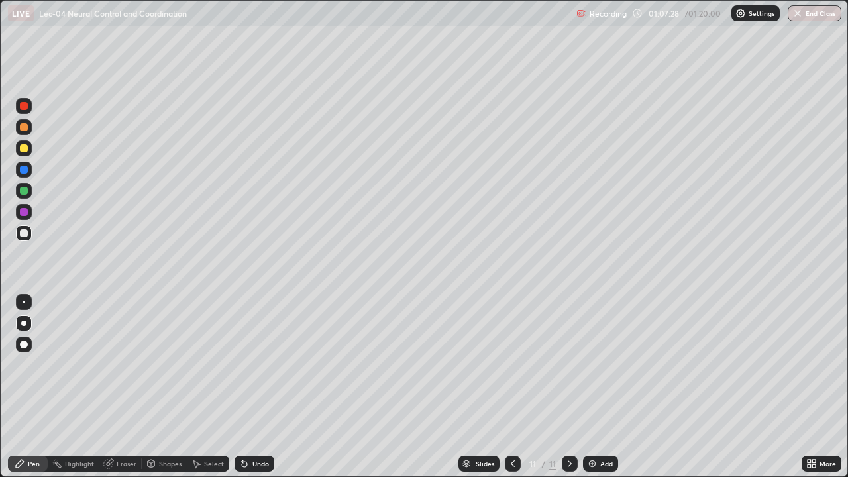
click at [13, 387] on div "Pen" at bounding box center [28, 464] width 40 height 16
click at [594, 387] on img at bounding box center [592, 464] width 11 height 11
click at [25, 148] on div at bounding box center [24, 148] width 8 height 8
click at [202, 387] on div "Select" at bounding box center [208, 464] width 42 height 16
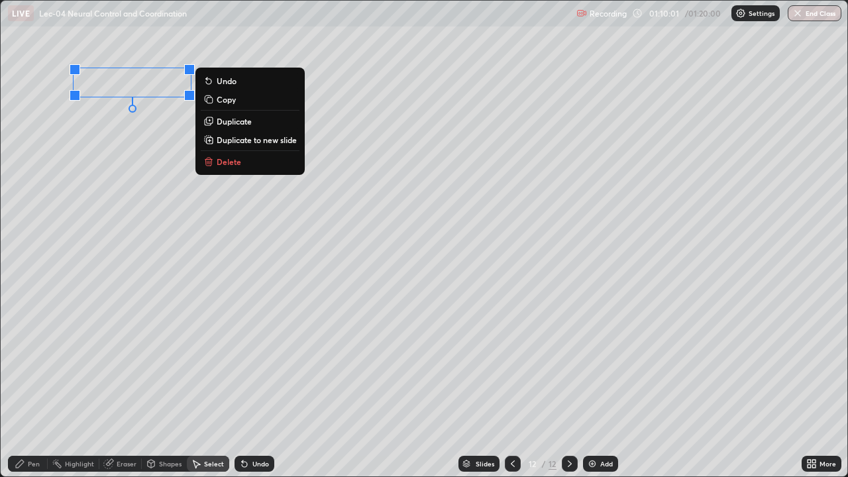
click at [109, 149] on div "0 ° Undo Copy Duplicate Duplicate to new slide Delete" at bounding box center [424, 239] width 847 height 476
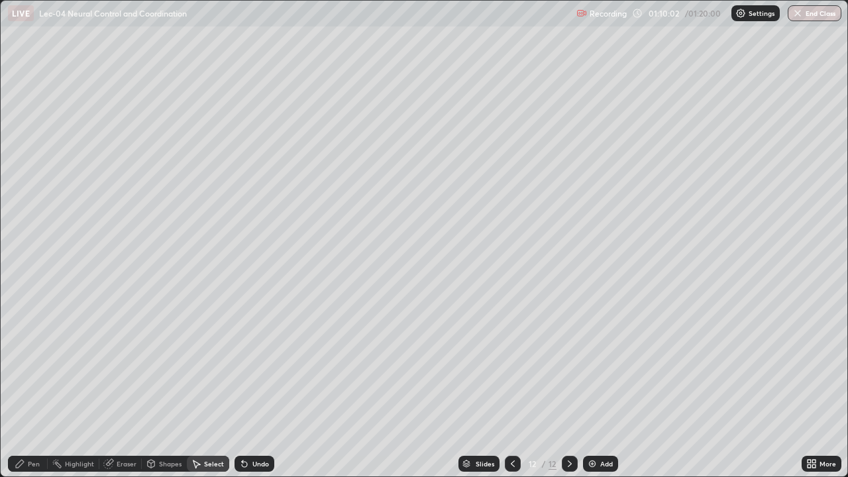
click at [33, 387] on div "Pen" at bounding box center [34, 464] width 12 height 7
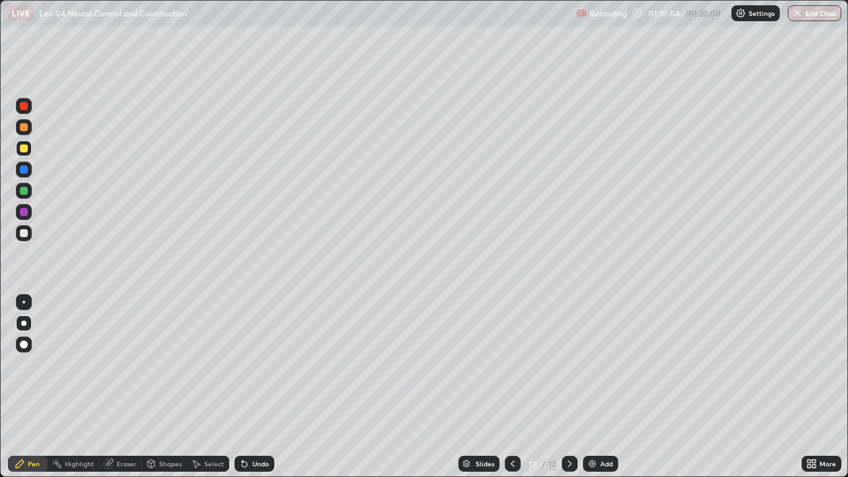
click at [27, 235] on div at bounding box center [24, 233] width 8 height 8
click at [243, 387] on div "Undo" at bounding box center [255, 464] width 40 height 16
click at [590, 387] on img at bounding box center [592, 464] width 11 height 11
click at [29, 146] on div at bounding box center [24, 148] width 16 height 16
click at [205, 387] on div "Select" at bounding box center [214, 464] width 20 height 7
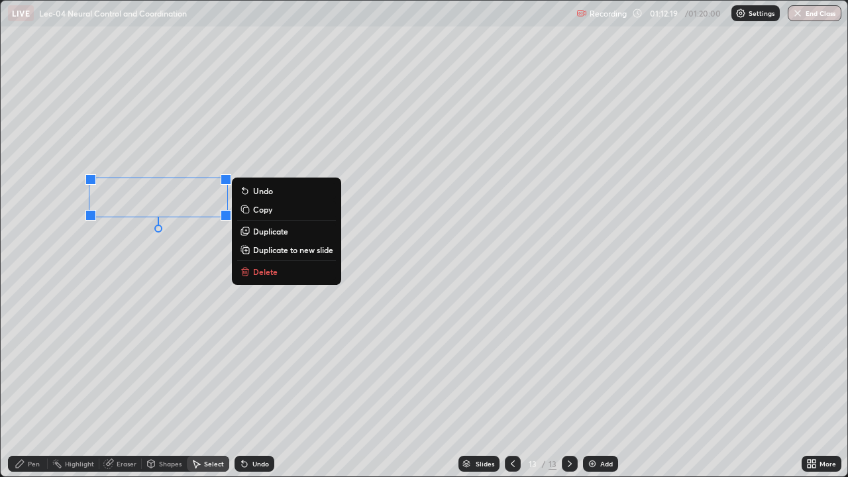
click at [131, 272] on div "0 ° Undo Copy Duplicate Duplicate to new slide Delete" at bounding box center [424, 239] width 847 height 476
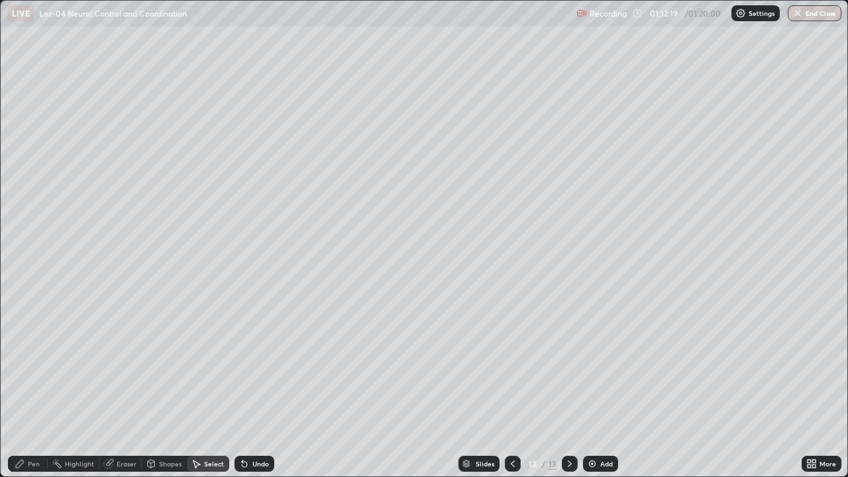
click at [28, 387] on div "Pen" at bounding box center [34, 464] width 12 height 7
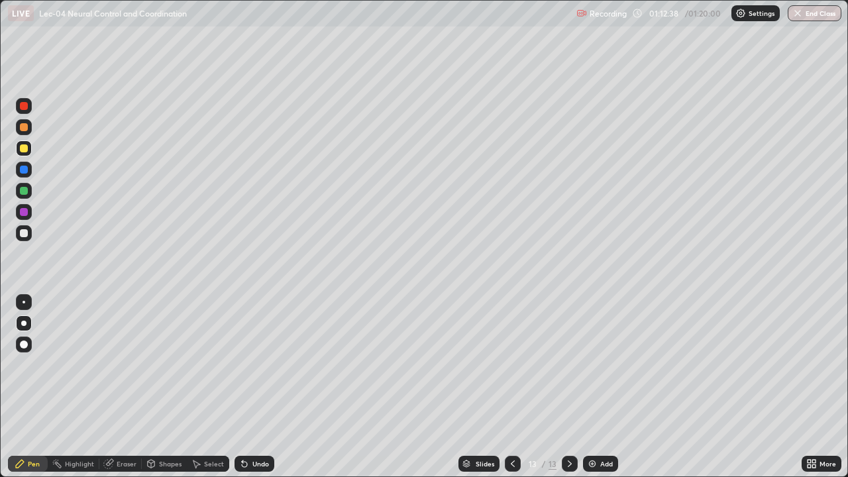
click at [20, 387] on div "Pen" at bounding box center [28, 464] width 40 height 16
click at [25, 235] on div at bounding box center [24, 233] width 8 height 8
click at [0, 387] on div "Pen Highlight Eraser Shapes Select Undo Slides 13 / 13 Add More" at bounding box center [424, 464] width 848 height 27
click at [248, 387] on div "Undo" at bounding box center [255, 464] width 40 height 16
click at [253, 387] on div "Undo" at bounding box center [260, 464] width 17 height 7
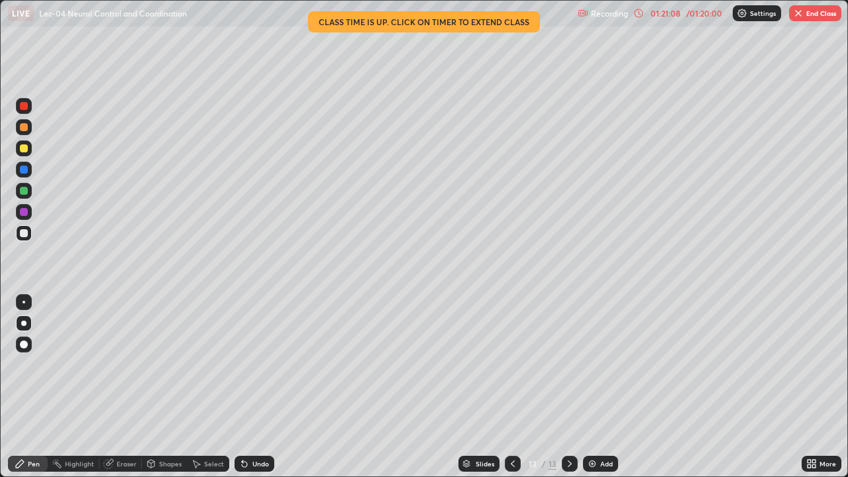
click at [816, 387] on icon at bounding box center [813, 461] width 3 height 3
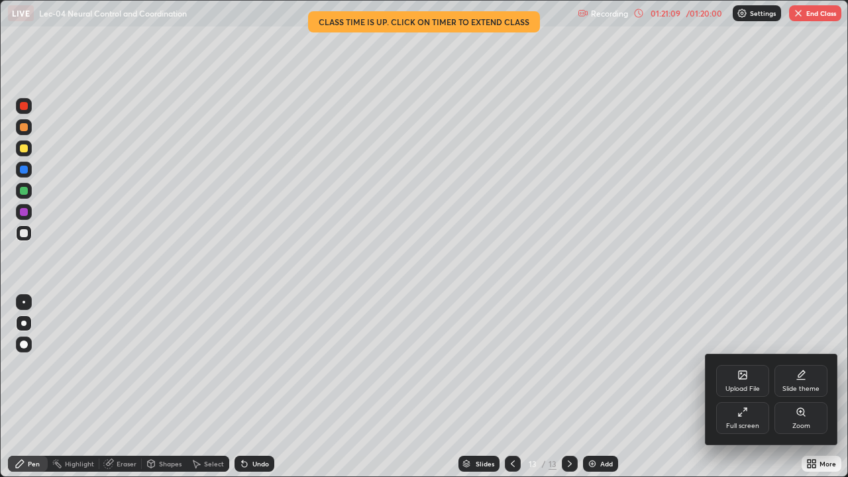
click at [757, 387] on div "Full screen" at bounding box center [742, 426] width 33 height 7
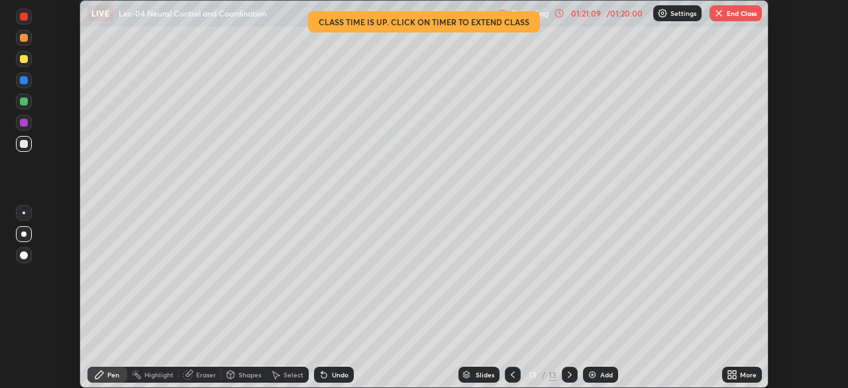
scroll to position [65877, 65416]
click at [730, 14] on button "End Class" at bounding box center [736, 13] width 52 height 16
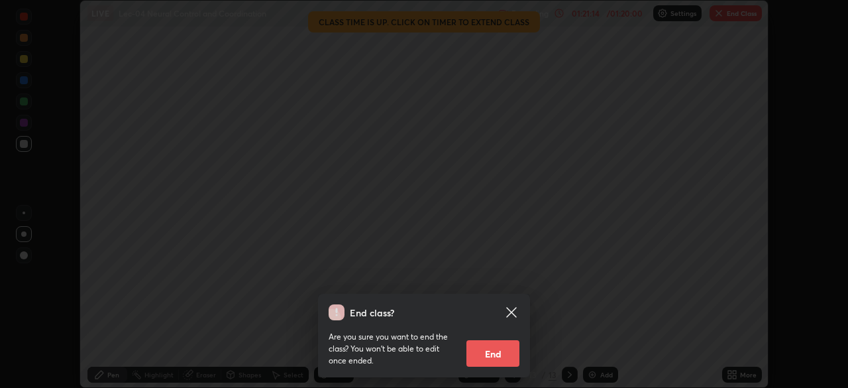
click at [485, 353] on button "End" at bounding box center [493, 353] width 53 height 27
